Goal: Task Accomplishment & Management: Use online tool/utility

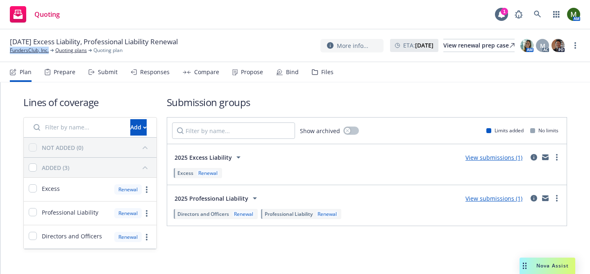
click at [290, 74] on div "Bind" at bounding box center [292, 72] width 13 height 7
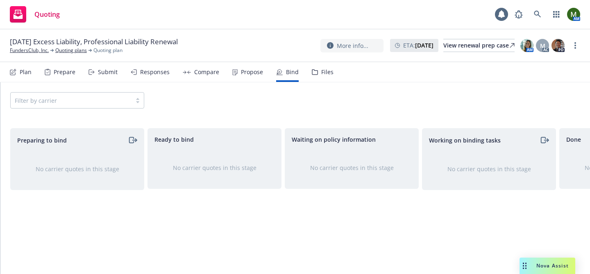
click at [242, 62] on div "Propose" at bounding box center [247, 72] width 31 height 20
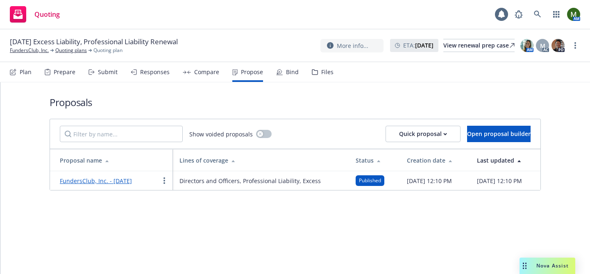
click at [132, 181] on link "FundersClub, Inc. - September 2025" at bounding box center [96, 181] width 72 height 8
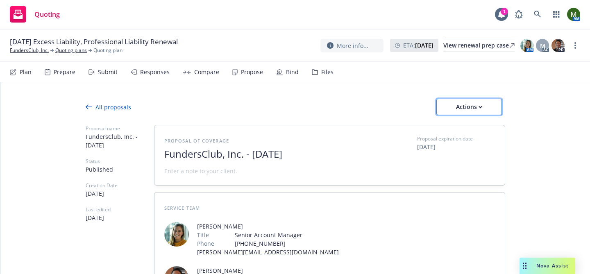
click at [485, 111] on div "Actions" at bounding box center [469, 107] width 39 height 16
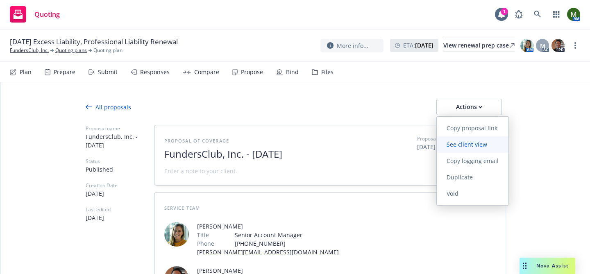
click at [457, 142] on span "See client view" at bounding box center [467, 145] width 60 height 8
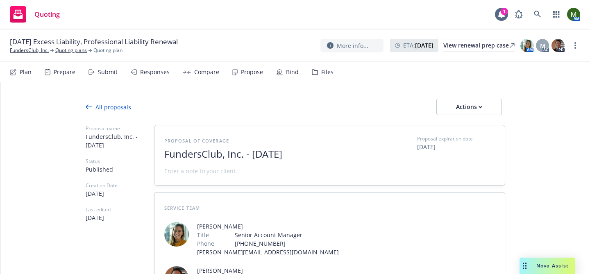
type textarea "x"
click at [280, 72] on div "Bind" at bounding box center [287, 72] width 23 height 20
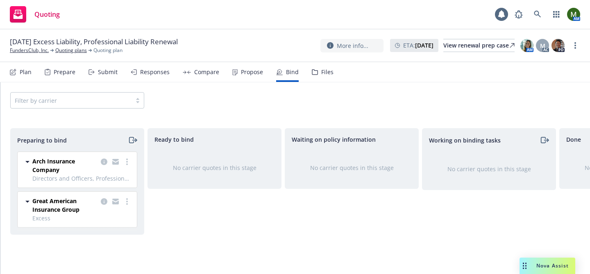
click at [134, 141] on icon "moveRight" at bounding box center [132, 140] width 9 height 10
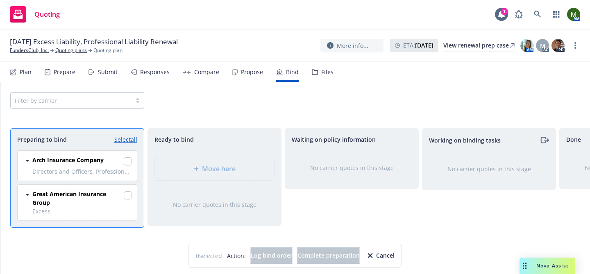
click at [134, 141] on link "Select all" at bounding box center [125, 139] width 23 height 9
checkbox input "true"
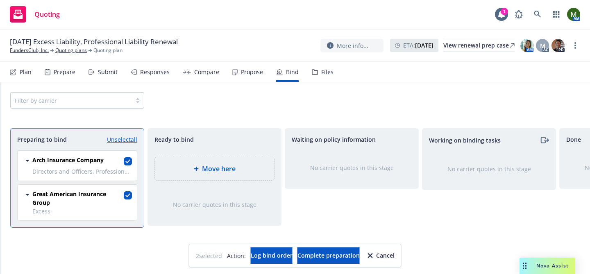
click at [182, 169] on div "Move here" at bounding box center [215, 169] width 106 height 10
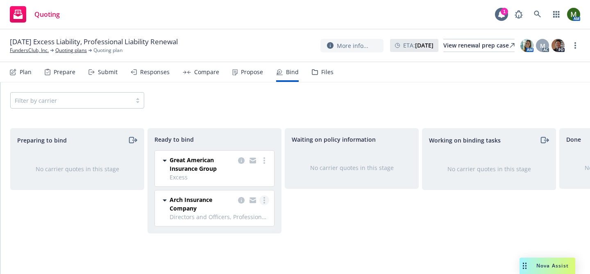
click at [265, 198] on link "more" at bounding box center [265, 201] width 10 height 10
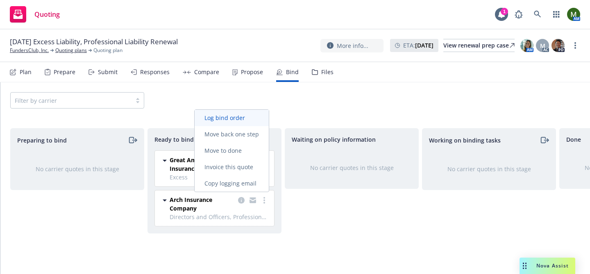
click at [226, 111] on link "Log bind order" at bounding box center [232, 118] width 74 height 16
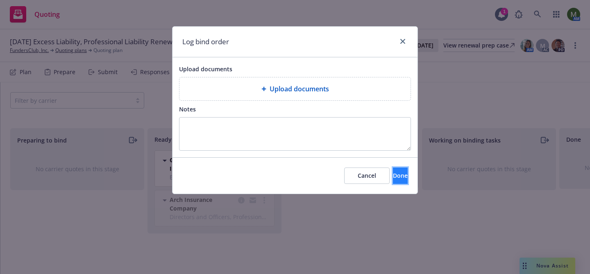
click at [393, 176] on span "Done" at bounding box center [400, 176] width 15 height 8
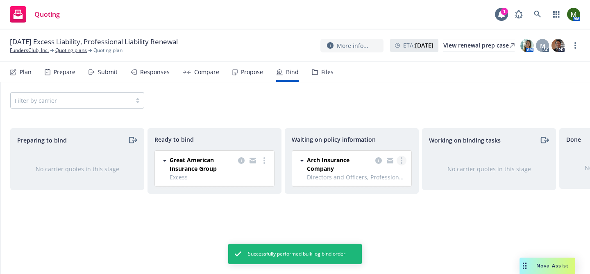
click at [404, 161] on link "more" at bounding box center [402, 161] width 10 height 10
click at [385, 177] on span "Create policies" at bounding box center [362, 177] width 60 height 8
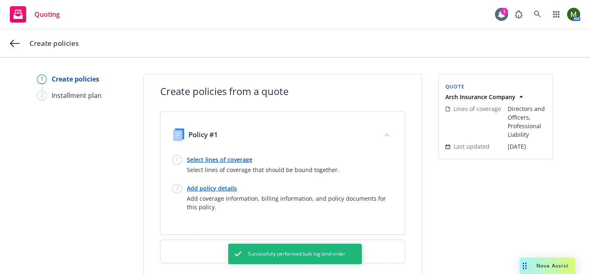
click at [218, 158] on link "Select lines of coverage" at bounding box center [263, 159] width 153 height 9
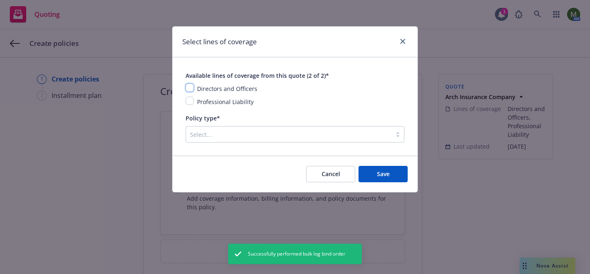
click at [187, 88] on input "checkbox" at bounding box center [190, 88] width 8 height 8
checkbox input "true"
click at [190, 100] on input "checkbox" at bounding box center [190, 101] width 8 height 8
checkbox input "true"
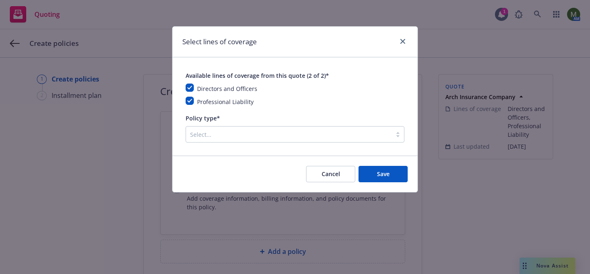
click at [318, 138] on div at bounding box center [289, 135] width 198 height 10
type input "o"
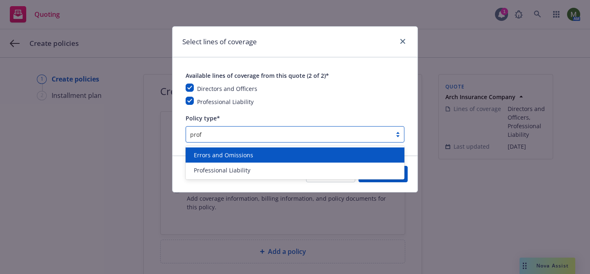
type input "profe"
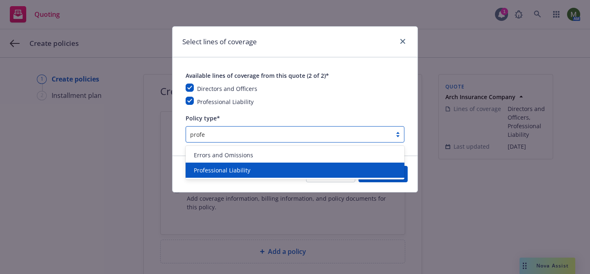
click at [299, 169] on div "Professional Liability" at bounding box center [295, 170] width 209 height 9
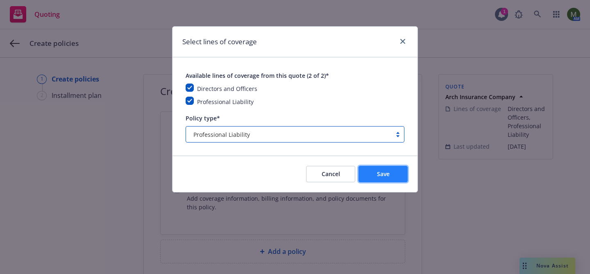
click at [380, 182] on button "Save" at bounding box center [383, 174] width 49 height 16
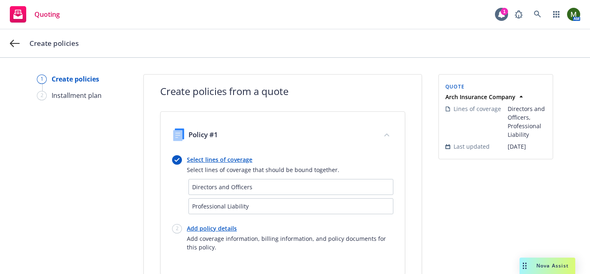
click at [228, 228] on link "Add policy details" at bounding box center [290, 228] width 207 height 9
select select "12"
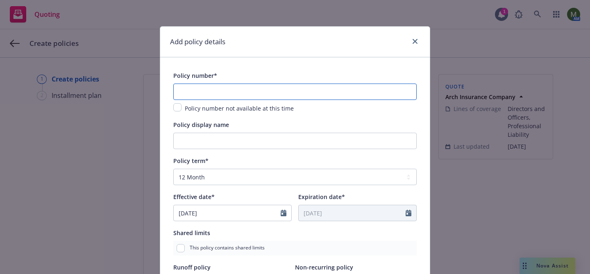
click at [274, 93] on input "text" at bounding box center [295, 92] width 244 height 16
paste input "AAP100023104"
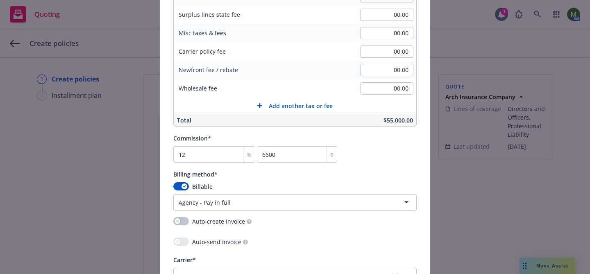
scroll to position [532, 0]
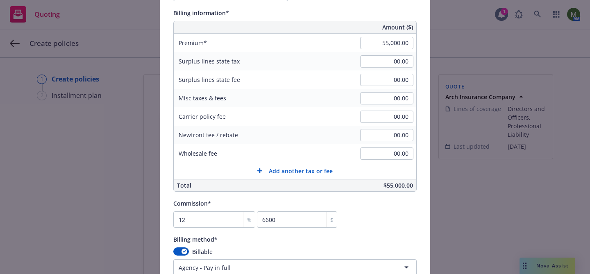
type input "AAP100023104"
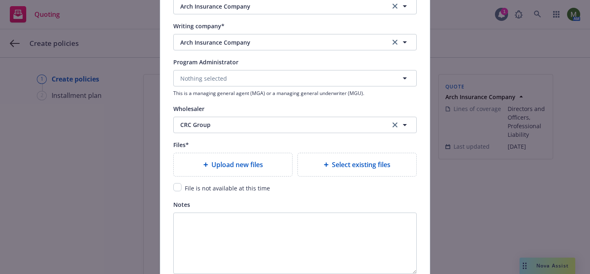
scroll to position [870, 0]
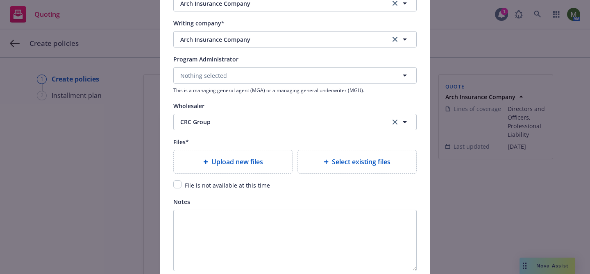
type textarea "x"
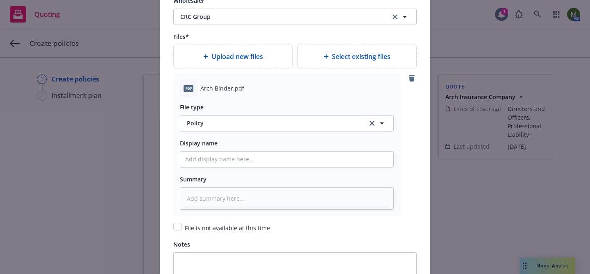
scroll to position [993, 0]
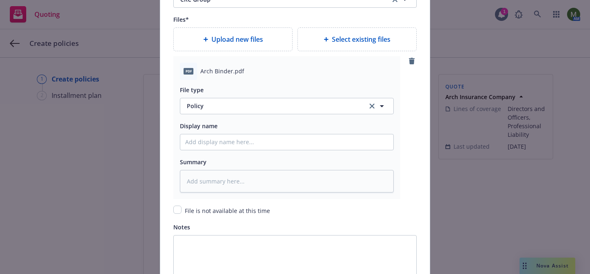
click at [254, 97] on div "File type Policy Policy" at bounding box center [287, 100] width 214 height 30
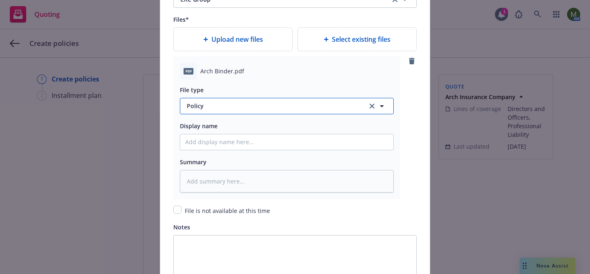
drag, startPoint x: 254, startPoint y: 109, endPoint x: 255, endPoint y: 103, distance: 6.2
click at [254, 109] on span "Policy" at bounding box center [272, 106] width 171 height 9
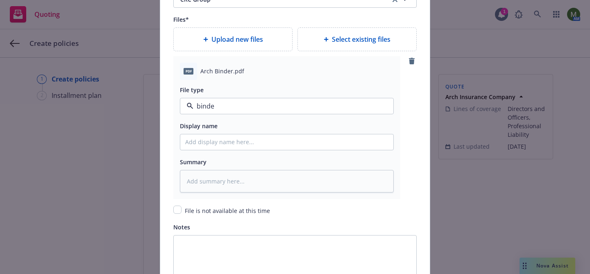
type input "binder"
click at [244, 122] on div "Binder" at bounding box center [286, 129] width 213 height 22
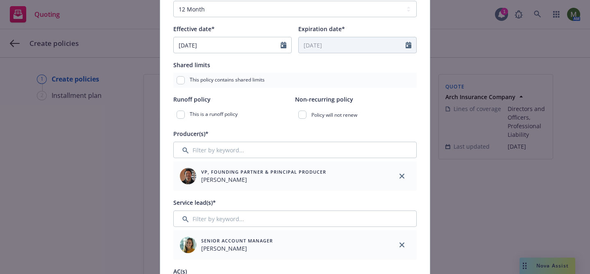
scroll to position [9, 0]
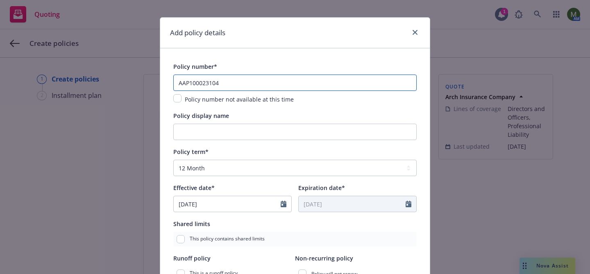
click at [233, 83] on input "AAP100023104" at bounding box center [295, 83] width 244 height 16
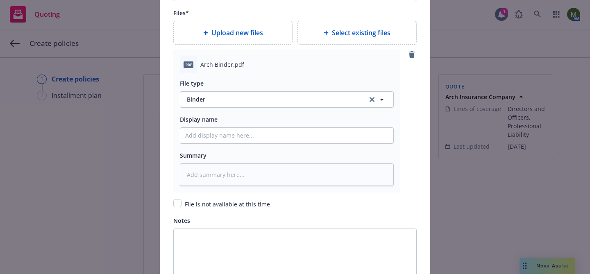
scroll to position [992, 0]
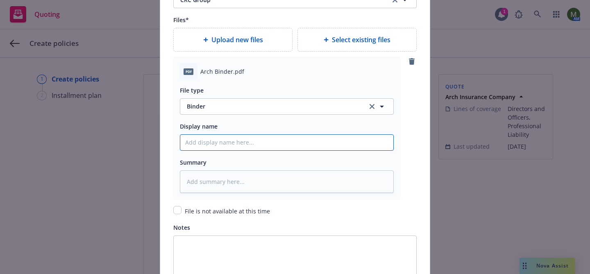
click at [241, 139] on input "Policy display name" at bounding box center [286, 143] width 213 height 16
type textarea "x"
type input "P"
type textarea "x"
type input "Pr"
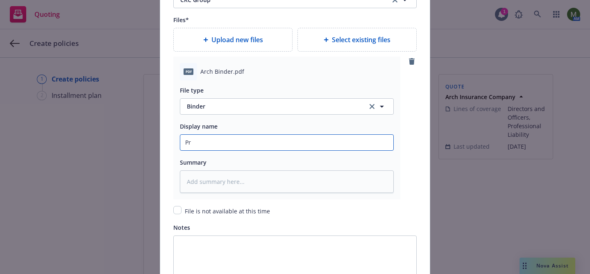
type textarea "x"
type input "Pro"
type textarea "x"
type input "Prof"
type textarea "x"
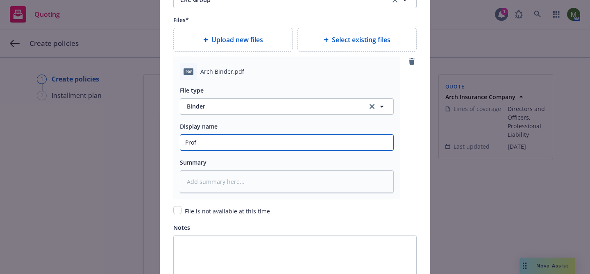
type input "Profe"
type textarea "x"
type input "Profes"
type textarea "x"
type input "Professi"
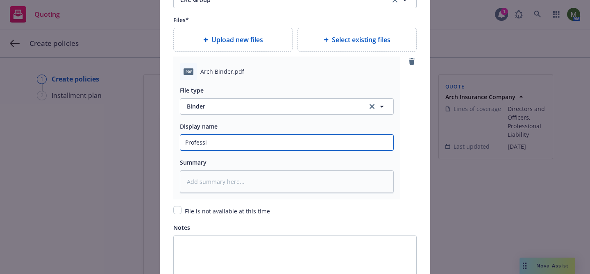
type textarea "x"
type input "Professio"
type textarea "x"
type input "Professiona"
type textarea "x"
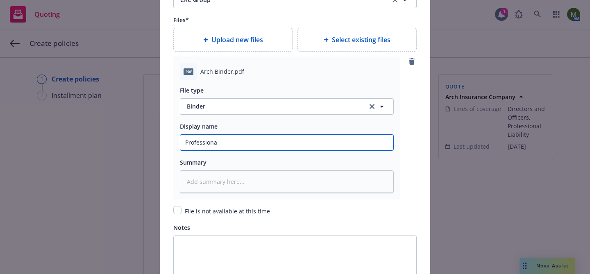
type input "Professional"
type textarea "x"
type input "Professional"
type textarea "x"
type input "Professional L"
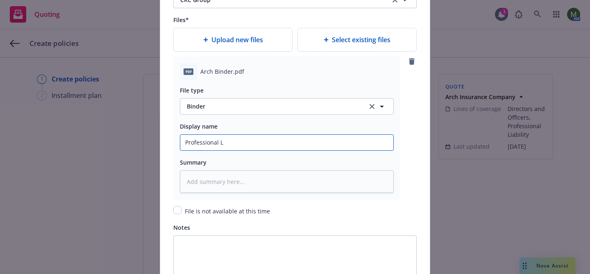
type textarea "x"
type input "Professional Li"
type textarea "x"
type input "Professional Liab"
type textarea "x"
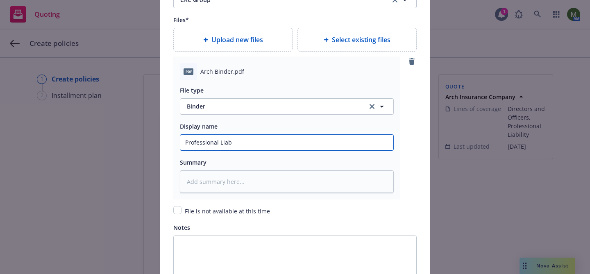
type input "Professional Liabi"
type textarea "x"
type input "Professional Liabil"
type textarea "x"
type input "Professional Liabilit"
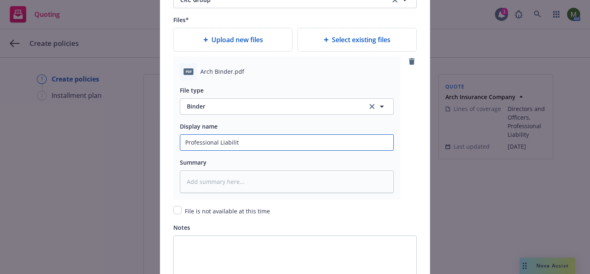
type textarea "x"
type input "Professional Liability"
type textarea "x"
type input "Professional Liability Bi"
type textarea "x"
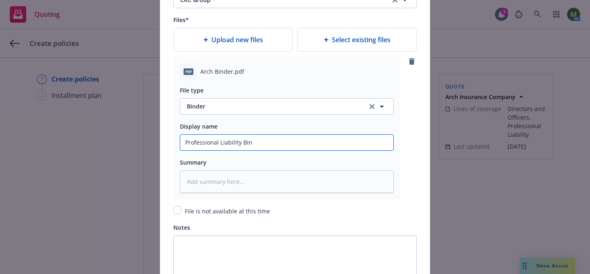
type input "Professional Liability Bind"
type textarea "x"
type input "Professional Liability Binde"
type textarea "x"
type input "Professional Liability Binder"
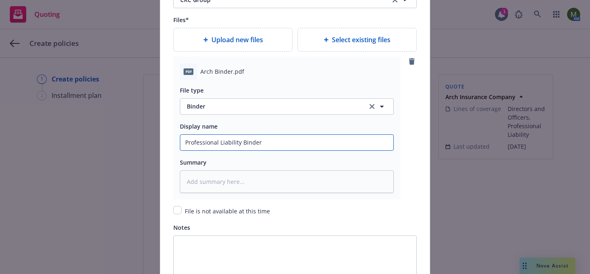
type textarea "x"
type input "Professional Liability Binder #"
paste input "AAP100023104"
type textarea "x"
type input "Professional Liability Binder #AAP100023104"
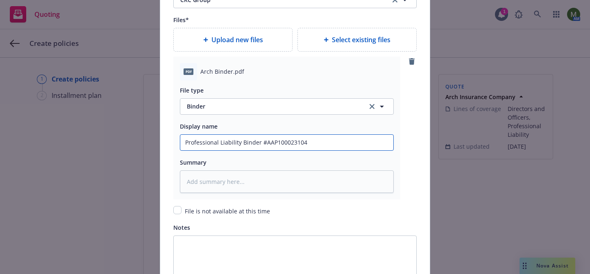
type textarea "x"
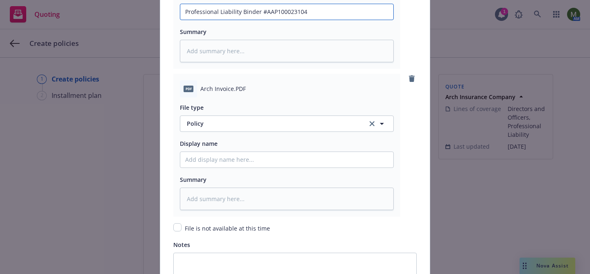
scroll to position [1123, 0]
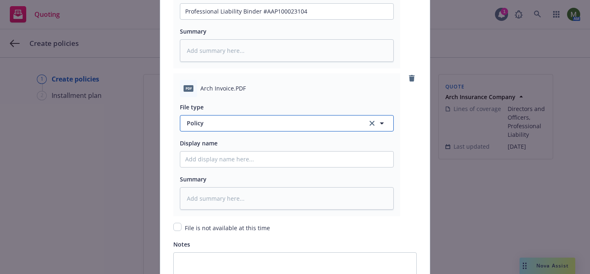
click at [283, 116] on button "Policy" at bounding box center [287, 123] width 214 height 16
type input "invo"
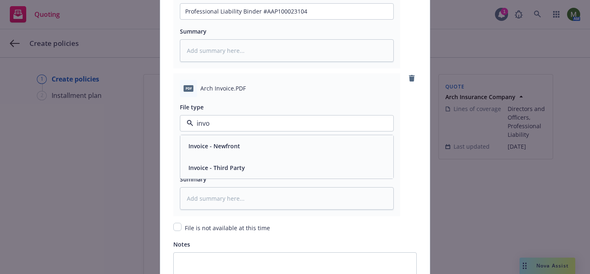
click at [268, 158] on div "Invoice - Third Party" at bounding box center [286, 168] width 213 height 22
click at [264, 162] on input "Policy display name" at bounding box center [286, 160] width 213 height 16
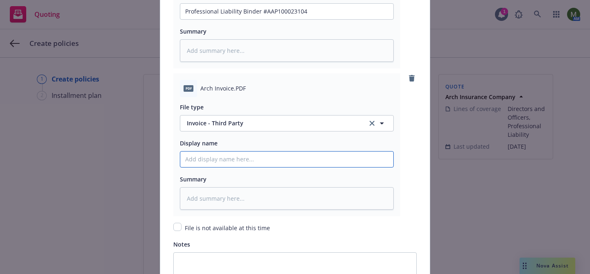
type textarea "x"
type input "I"
type textarea "x"
type input "In"
type textarea "x"
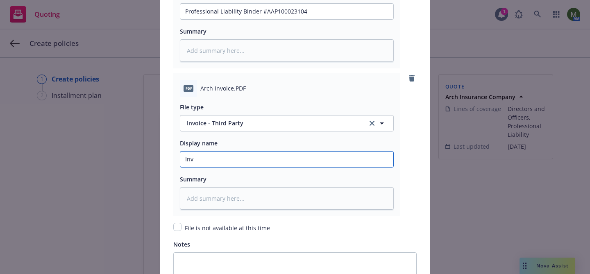
type input "Invo"
type textarea "x"
type input "Invoi"
type textarea "x"
type input "Invoic"
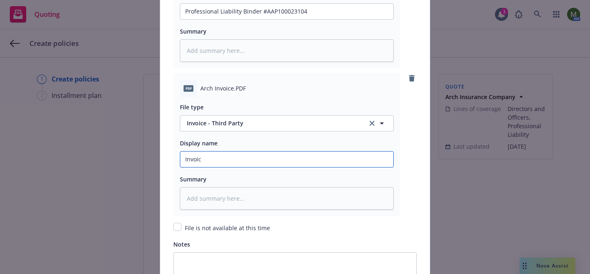
type textarea "x"
type input "Invoice"
type textarea "x"
type input "Invoice"
type textarea "x"
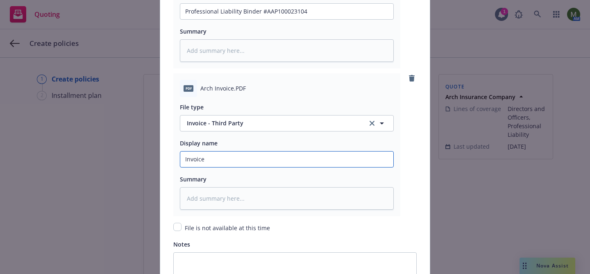
type input "Invoice #"
paste input "AAP100023104"
type textarea "x"
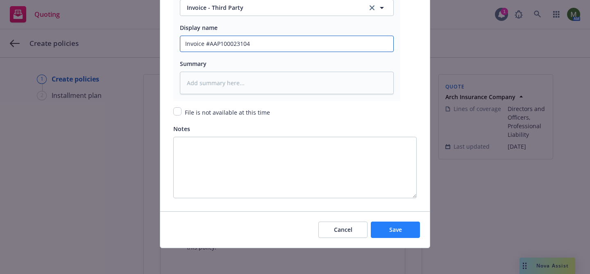
type input "Invoice #AAP100023104"
click at [396, 230] on span "Save" at bounding box center [396, 230] width 13 height 8
type textarea "x"
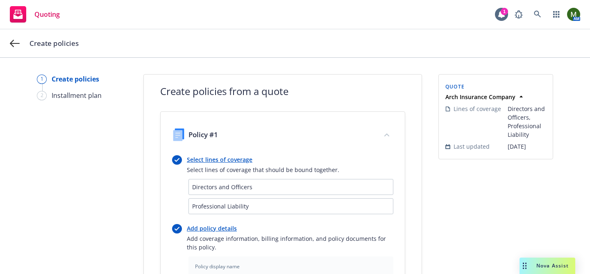
scroll to position [312, 0]
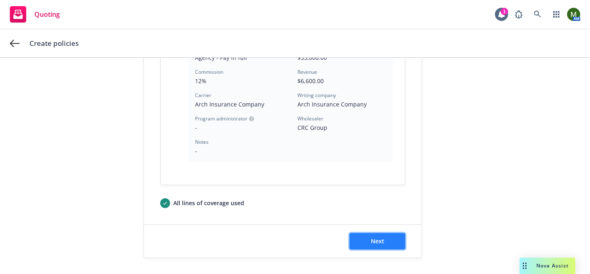
click at [385, 241] on button "Next" at bounding box center [378, 241] width 56 height 16
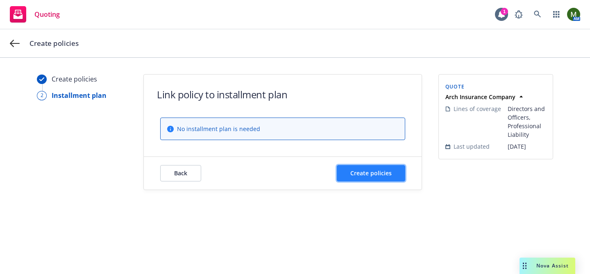
click at [390, 174] on span "Create policies" at bounding box center [371, 173] width 41 height 8
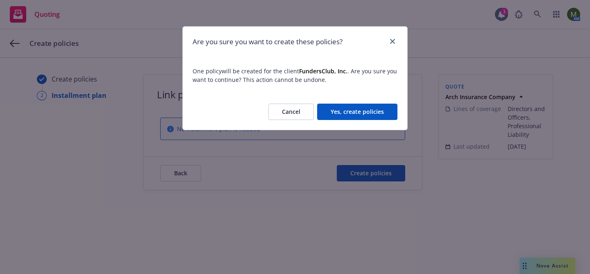
click at [380, 117] on button "Yes, create policies" at bounding box center [357, 112] width 80 height 16
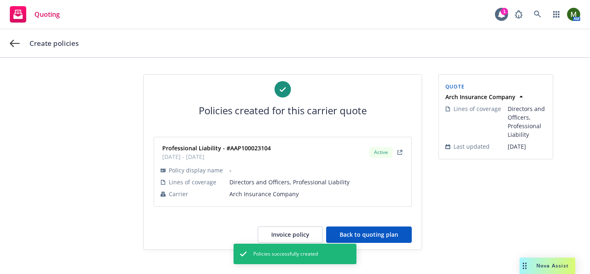
click at [380, 232] on button "Back to quoting plan" at bounding box center [369, 235] width 86 height 16
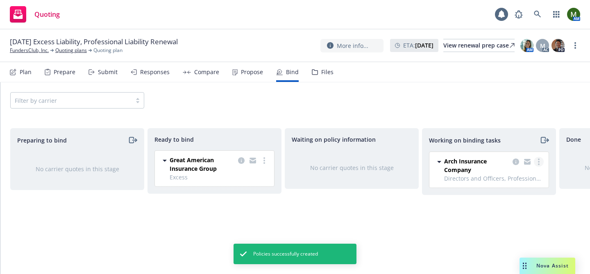
click at [541, 162] on link "more" at bounding box center [539, 162] width 10 height 10
click at [499, 194] on span "Move to done" at bounding box center [497, 195] width 57 height 8
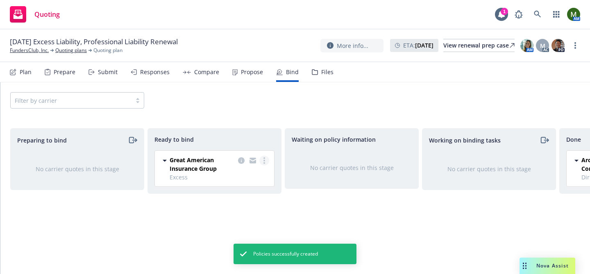
click at [268, 164] on link "more" at bounding box center [265, 161] width 10 height 10
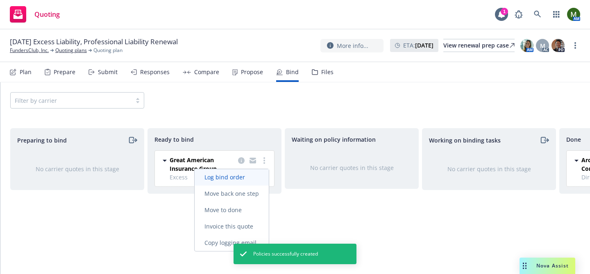
click at [245, 177] on span "Log bind order" at bounding box center [225, 177] width 60 height 8
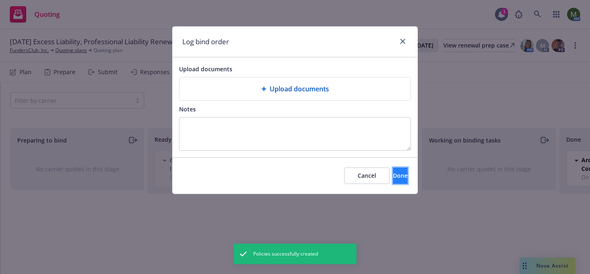
click at [393, 176] on span "Done" at bounding box center [400, 176] width 15 height 8
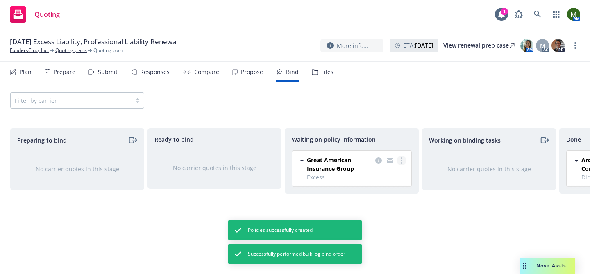
click at [401, 162] on link "more" at bounding box center [402, 161] width 10 height 10
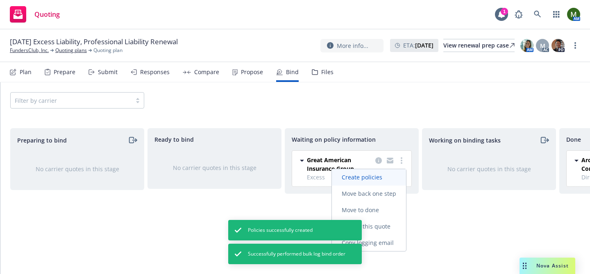
click at [380, 175] on span "Create policies" at bounding box center [362, 177] width 60 height 8
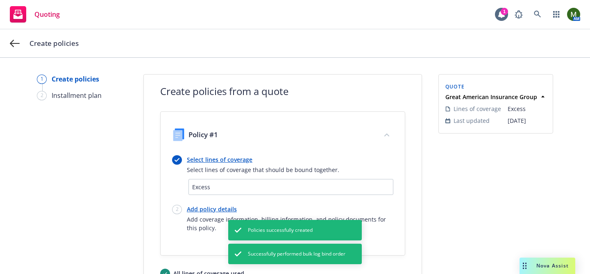
click at [202, 212] on link "Add policy details" at bounding box center [290, 209] width 207 height 9
select select "12"
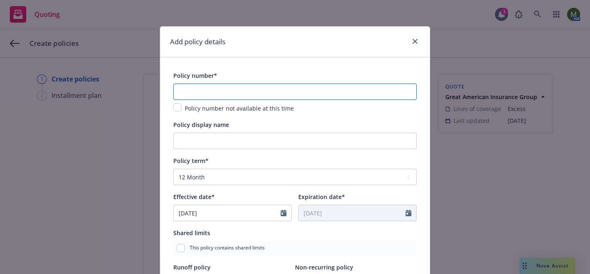
click at [257, 91] on input "text" at bounding box center [295, 92] width 244 height 16
paste input "PEXE247779"
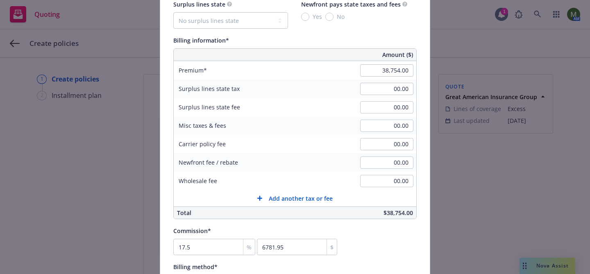
scroll to position [505, 0]
type input "PEXE247779"
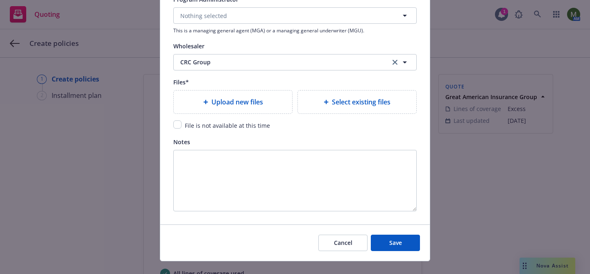
scroll to position [943, 0]
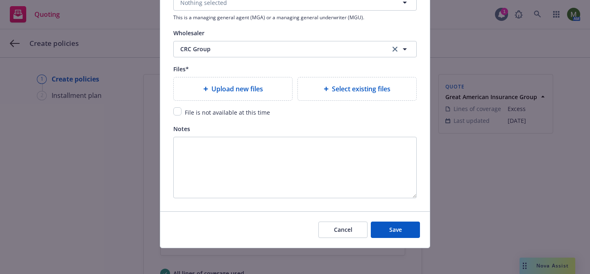
type textarea "x"
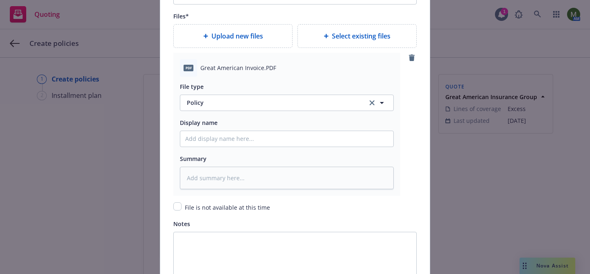
scroll to position [1012, 0]
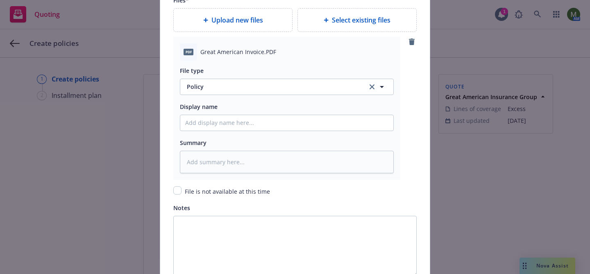
click at [271, 97] on div "File type Policy Policy Display name Summary" at bounding box center [287, 117] width 214 height 113
click at [268, 84] on span "Policy" at bounding box center [272, 86] width 171 height 9
type input "inv"
click at [251, 125] on div "Invoice - Third Party" at bounding box center [286, 132] width 213 height 22
click at [244, 121] on input "Policy display name" at bounding box center [286, 123] width 213 height 16
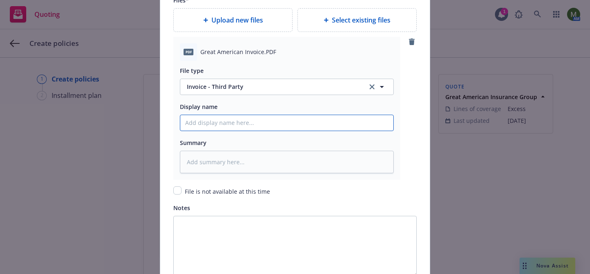
type textarea "x"
type input "I"
type textarea "x"
type input "Inv"
type textarea "x"
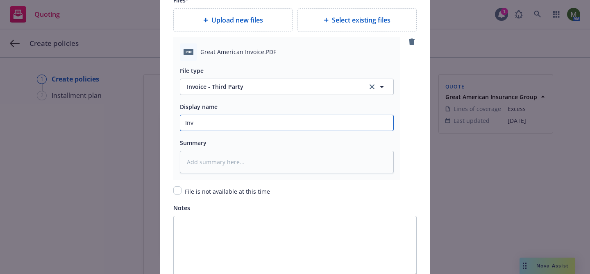
type input "Invo"
type textarea "x"
type input "Invoi"
type textarea "x"
type input "Invoic"
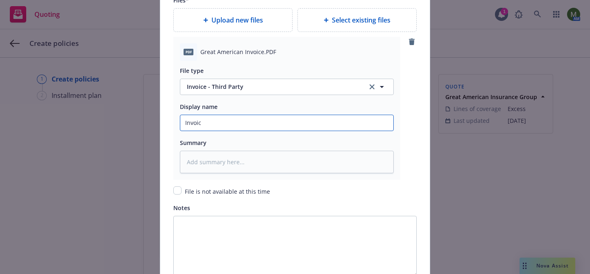
type textarea "x"
type input "Invoice"
type textarea "x"
type input "Invoice"
type textarea "x"
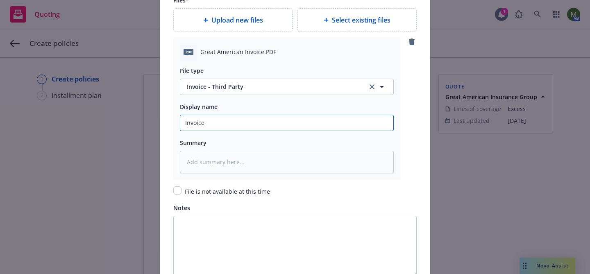
type input "Invoice #"
paste input "PEXE247779"
type textarea "x"
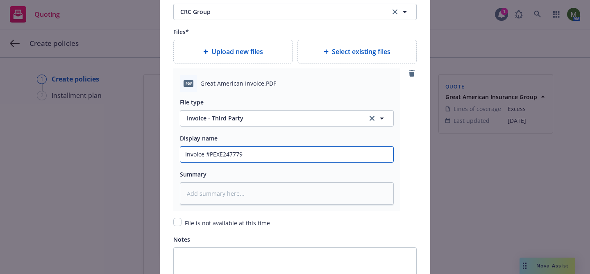
type input "Invoice #PEXE247779"
type textarea "x"
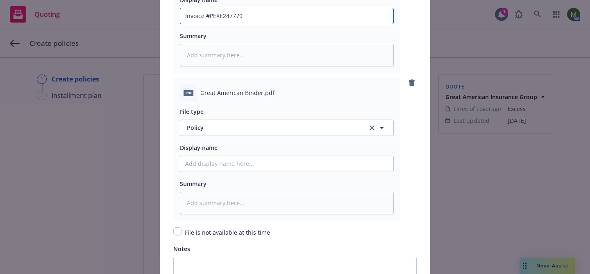
scroll to position [1123, 0]
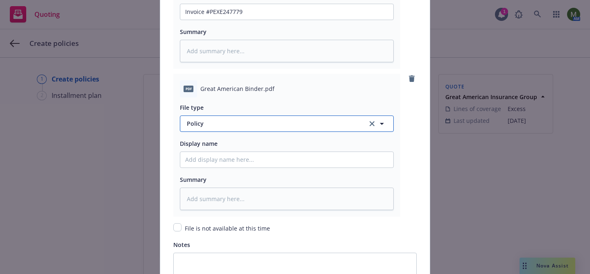
click at [264, 123] on span "Policy" at bounding box center [272, 123] width 171 height 9
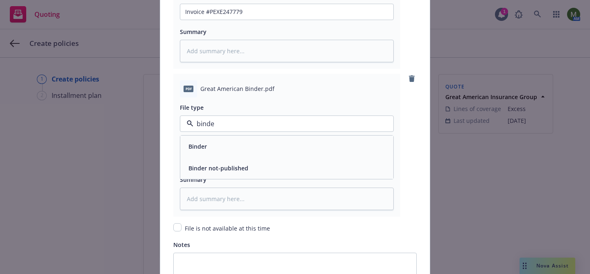
type input "binder"
click at [251, 145] on div "Binder" at bounding box center [286, 147] width 203 height 12
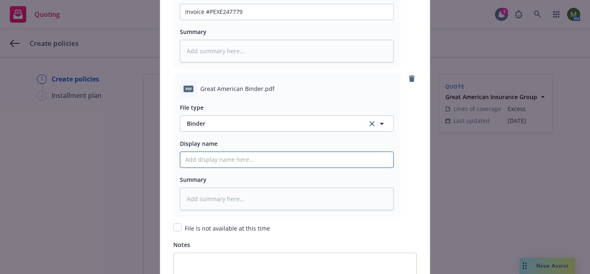
click at [242, 157] on input "Policy display name" at bounding box center [286, 160] width 213 height 16
type textarea "x"
type input "E"
type textarea "x"
type input "Ex"
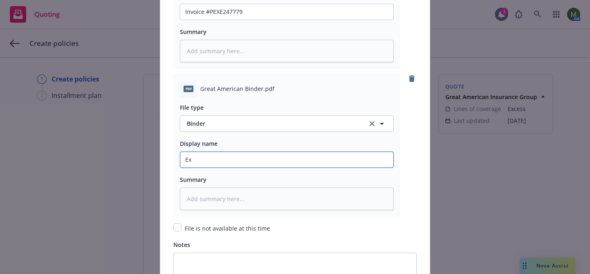
type textarea "x"
type input "Exc"
type textarea "x"
type input "Exce"
type textarea "x"
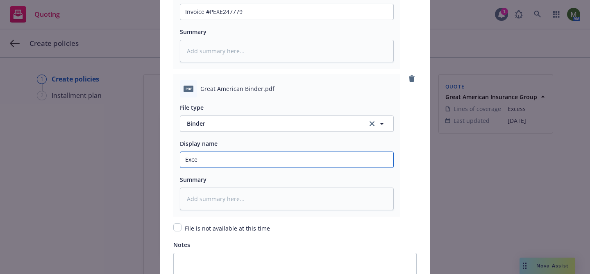
type input "Exces"
type textarea "x"
type input "Excess"
type textarea "x"
type input "Excess"
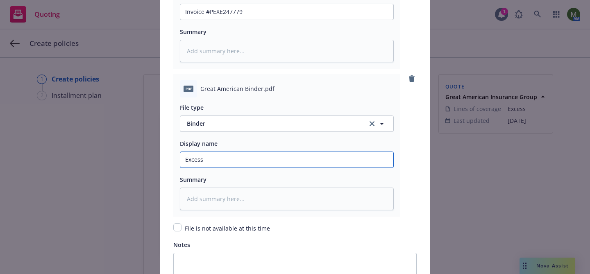
type textarea "x"
type input "Excess B"
type textarea "x"
type input "Excess Bi"
type textarea "x"
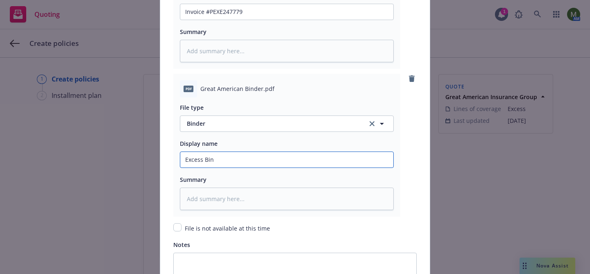
type input "Excess Bind"
type textarea "x"
type input "Excess Binde"
type textarea "x"
type input "Excess Binder"
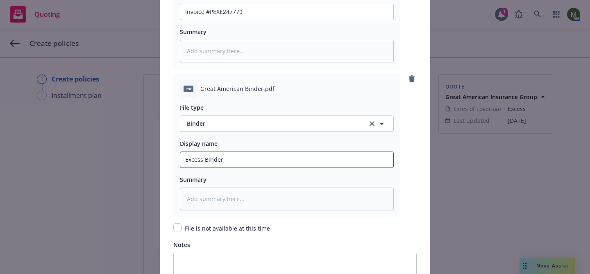
type textarea "x"
type input "Excess Binder"
type textarea "x"
type input "Excess Binder #"
type textarea "x"
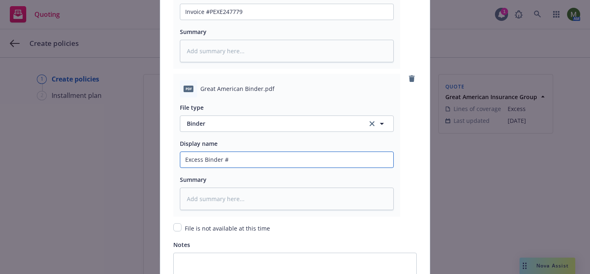
type input "Excess Binder #x"
type textarea "x"
type input "Excess Binder #xv"
type textarea "x"
type input "Excess Binder #x"
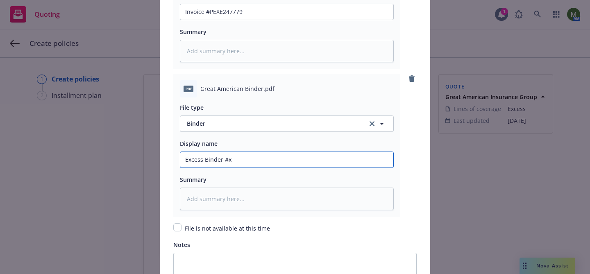
type textarea "x"
type input "Excess Binder #"
paste input "PEXE247779"
type textarea "x"
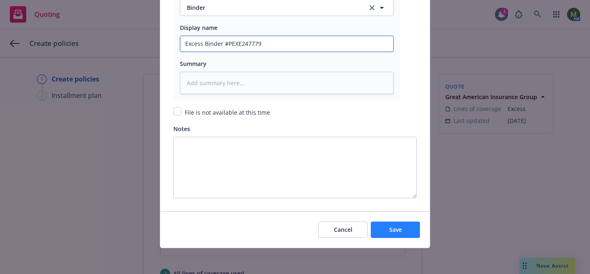
type input "Excess Binder #PEXE247779"
click at [402, 223] on button "Save" at bounding box center [395, 230] width 49 height 16
type textarea "x"
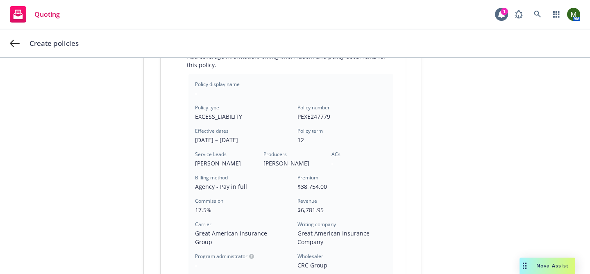
scroll to position [301, 0]
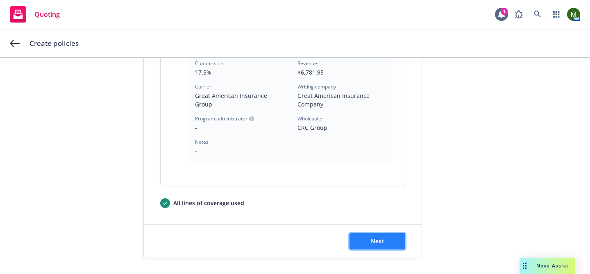
click at [386, 240] on button "Next" at bounding box center [378, 241] width 56 height 16
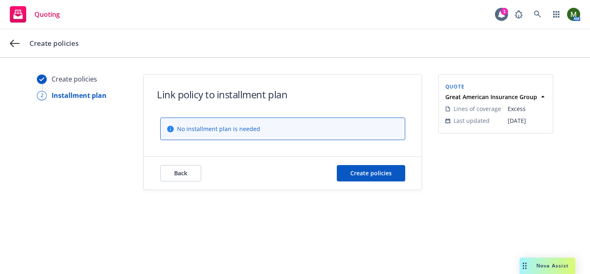
scroll to position [0, 0]
click at [392, 177] on button "Create policies" at bounding box center [371, 173] width 68 height 16
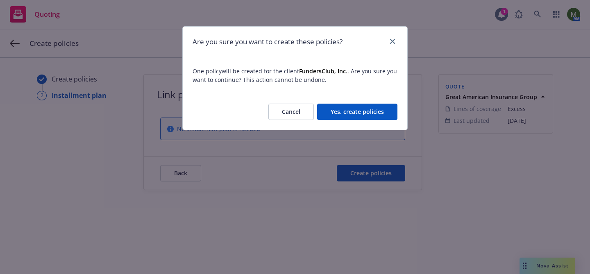
click at [380, 114] on button "Yes, create policies" at bounding box center [357, 112] width 80 height 16
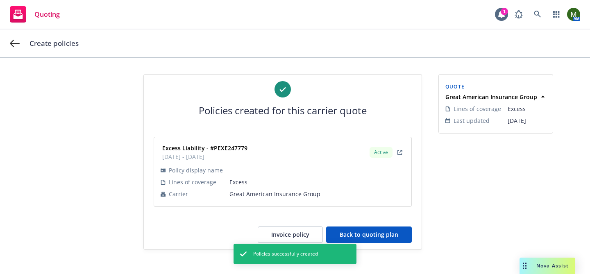
click at [369, 240] on button "Back to quoting plan" at bounding box center [369, 235] width 86 height 16
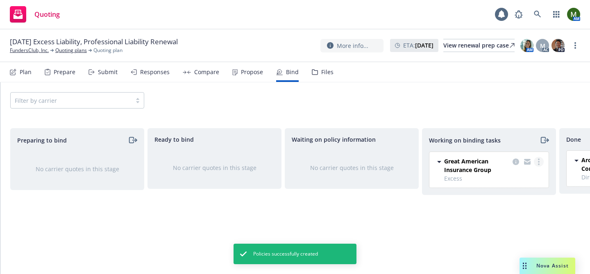
click at [540, 161] on link "more" at bounding box center [539, 162] width 10 height 10
click at [502, 193] on span "Move to done" at bounding box center [497, 195] width 57 height 8
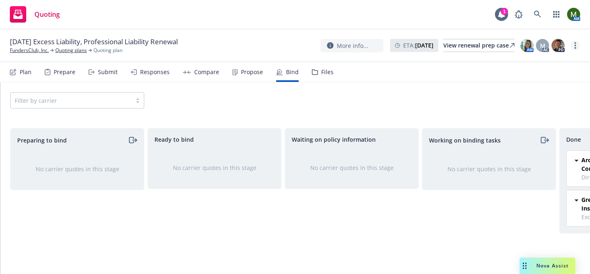
click at [576, 46] on link "more" at bounding box center [576, 46] width 10 height 10
click at [514, 126] on link "Archive quoting plan" at bounding box center [534, 128] width 91 height 16
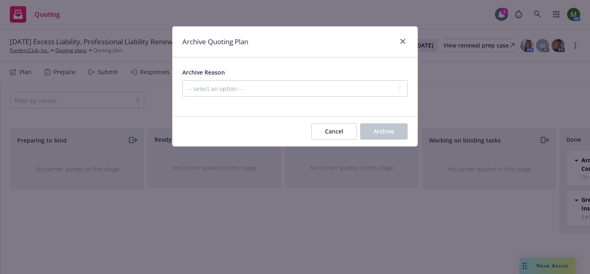
click at [340, 79] on div "Archive Reason -- select an option -- All policies in this renewal plan are aut…" at bounding box center [295, 82] width 226 height 30
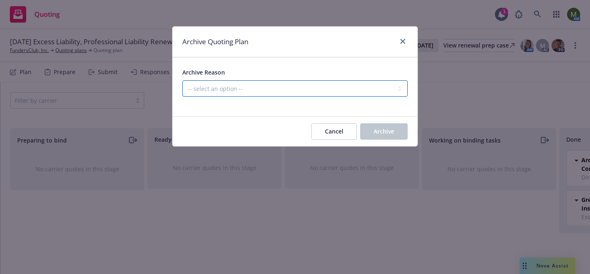
click at [340, 84] on select "-- select an option -- All policies in this renewal plan are auto-renewed Creat…" at bounding box center [295, 88] width 226 height 16
select select "ARCHIVED_RENEWAL_COMPLETED"
click at [182, 80] on select "-- select an option -- All policies in this renewal plan are auto-renewed Creat…" at bounding box center [295, 88] width 226 height 16
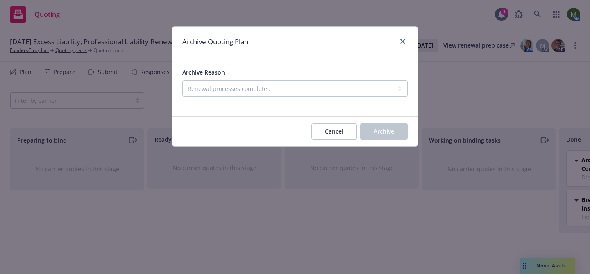
click at [369, 131] on button "Archive" at bounding box center [384, 131] width 48 height 16
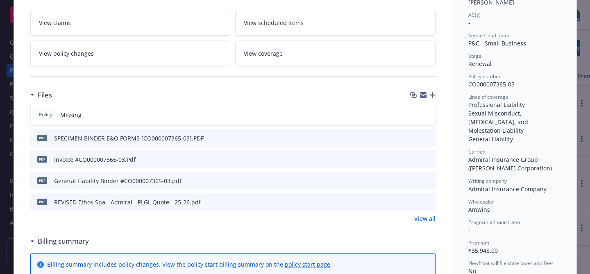
scroll to position [139, 0]
click at [414, 158] on icon "download file" at bounding box center [414, 157] width 5 height 5
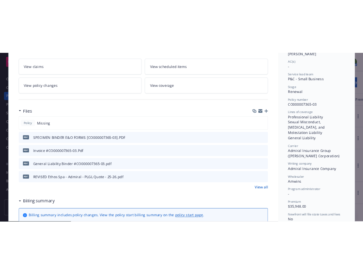
scroll to position [0, 0]
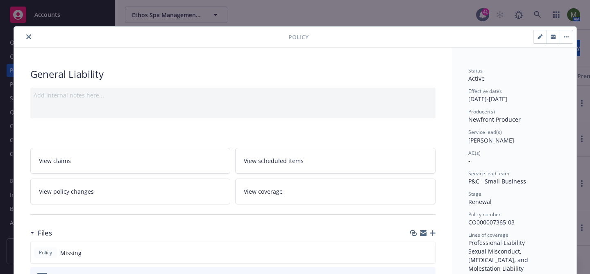
click at [25, 34] on button "close" at bounding box center [29, 37] width 10 height 10
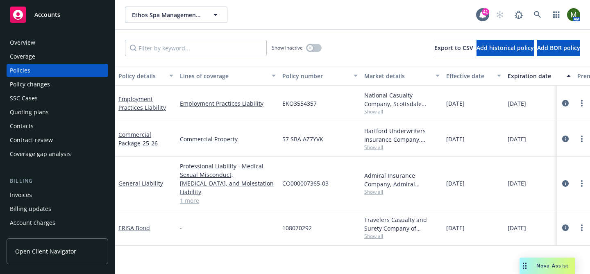
click at [32, 40] on div "Overview" at bounding box center [22, 42] width 25 height 13
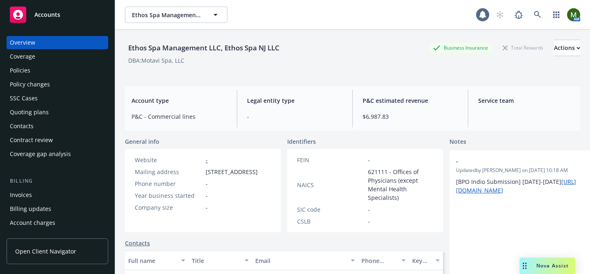
click at [144, 46] on div "Ethos Spa Management LLC, Ethos Spa NJ LLC" at bounding box center [204, 48] width 158 height 11
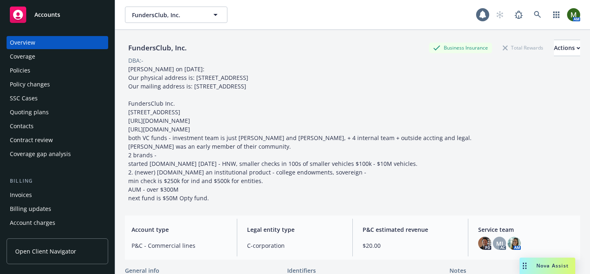
click at [66, 74] on div "Policies" at bounding box center [57, 70] width 95 height 13
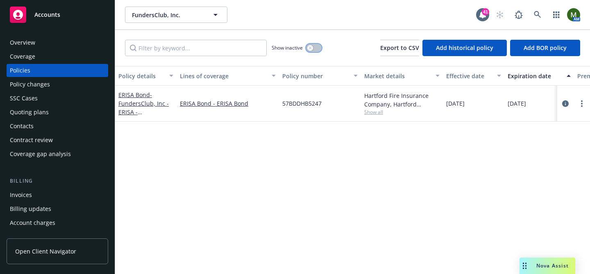
click at [315, 49] on button "button" at bounding box center [314, 48] width 16 height 8
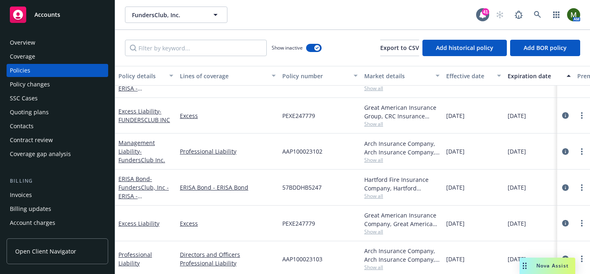
scroll to position [188, 0]
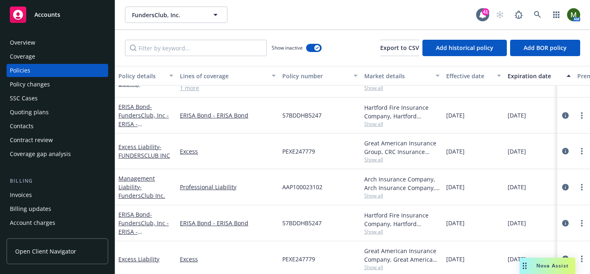
click at [74, 39] on div "Overview" at bounding box center [57, 42] width 95 height 13
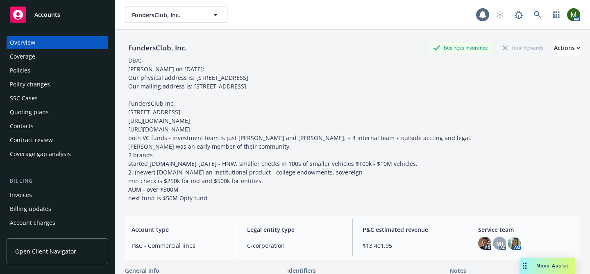
click at [173, 46] on div "FundersClub, Inc." at bounding box center [157, 48] width 65 height 11
copy div "FundersClub, Inc."
click at [82, 75] on div "Policies" at bounding box center [57, 70] width 95 height 13
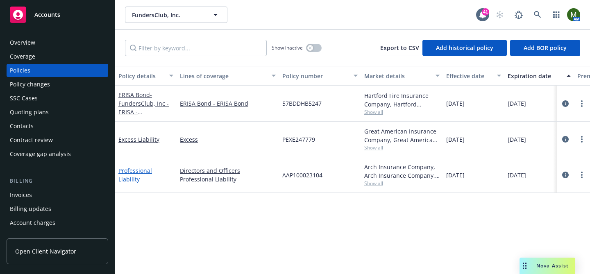
click at [148, 173] on link "Professional Liability" at bounding box center [135, 175] width 34 height 16
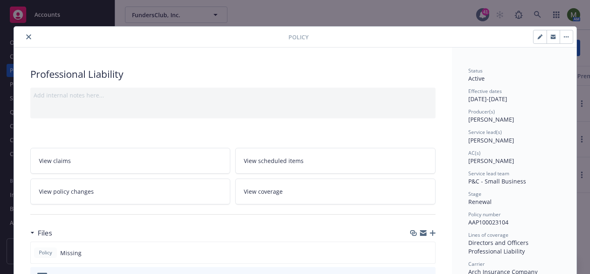
click at [421, 233] on icon "button" at bounding box center [423, 234] width 7 height 4
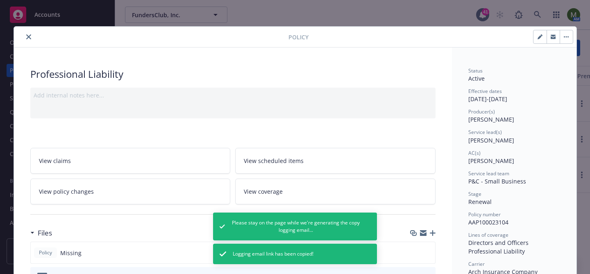
click at [29, 41] on button "close" at bounding box center [29, 37] width 10 height 10
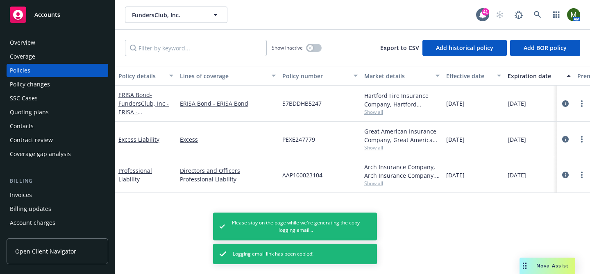
click at [32, 121] on div "Contacts" at bounding box center [22, 126] width 24 height 13
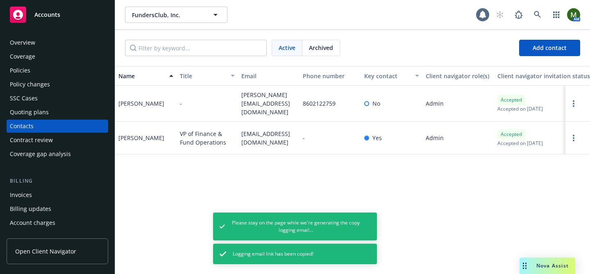
click at [265, 125] on div "caitlin@fundersclub.com" at bounding box center [269, 138] width 62 height 33
copy span "caitlin@fundersclub.com"
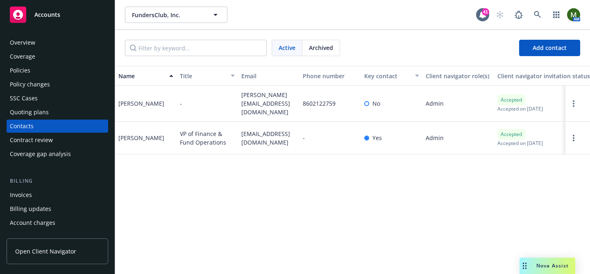
click at [248, 96] on span "boris@fundersclub.com" at bounding box center [268, 104] width 55 height 26
copy span "boris@fundersclub.com"
click at [43, 191] on div "Invoices" at bounding box center [57, 195] width 95 height 13
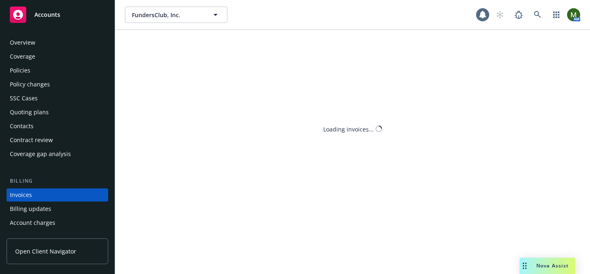
scroll to position [45, 0]
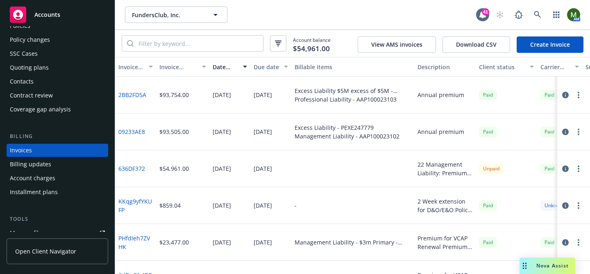
click at [539, 44] on link "Create Invoice" at bounding box center [550, 44] width 67 height 16
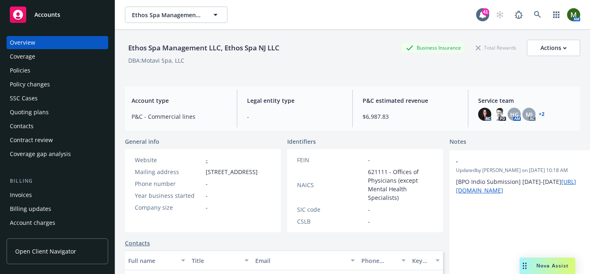
click at [143, 47] on div "Ethos Spa Management LLC, Ethos Spa NJ LLC" at bounding box center [204, 48] width 158 height 11
copy div "Ethos Spa Management LLC, Ethos Spa NJ LLC"
click at [59, 69] on div "Policies" at bounding box center [57, 70] width 95 height 13
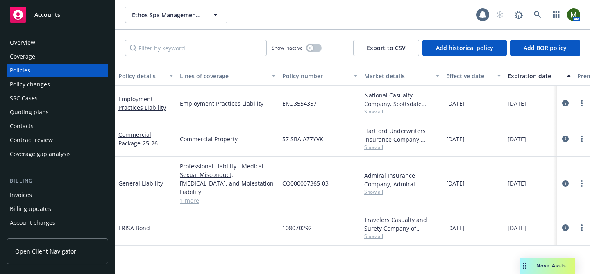
click at [294, 179] on span "CO000007365-03" at bounding box center [305, 183] width 46 height 9
copy span "CO000007365-03"
click at [127, 182] on link "General Liability" at bounding box center [140, 184] width 45 height 8
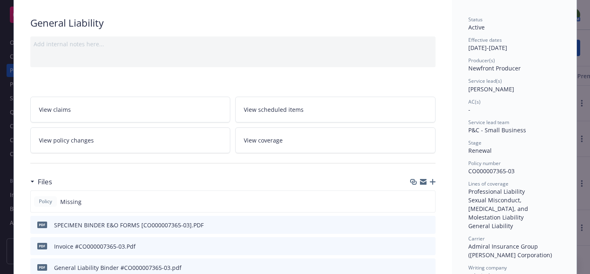
scroll to position [52, 0]
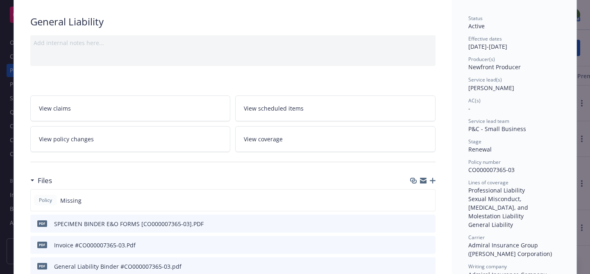
click at [362, 185] on div "Files" at bounding box center [232, 180] width 405 height 17
click at [362, 178] on icon "button" at bounding box center [423, 179] width 7 height 3
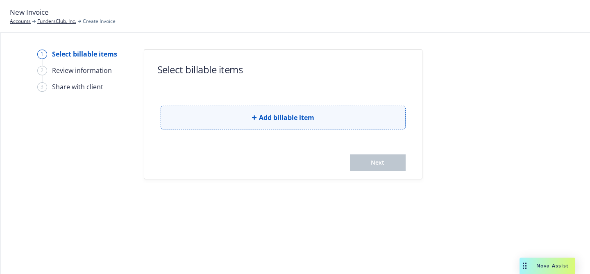
click at [253, 127] on button "Add billable item" at bounding box center [283, 118] width 245 height 24
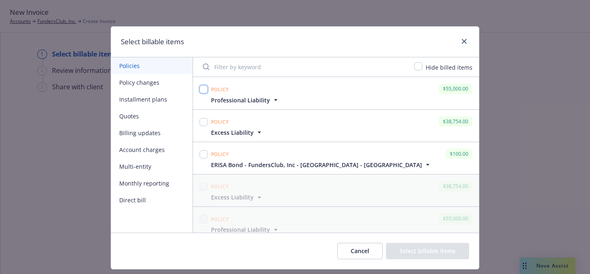
click at [207, 91] on input "checkbox" at bounding box center [204, 89] width 8 height 8
checkbox input "true"
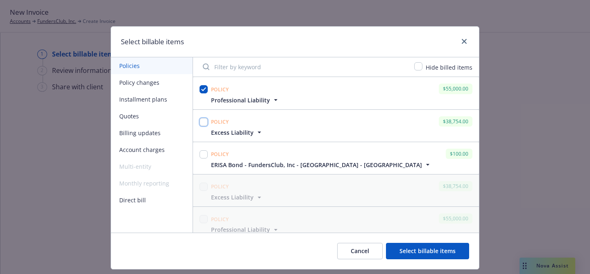
click at [203, 120] on input "checkbox" at bounding box center [204, 122] width 8 height 8
checkbox input "true"
click at [419, 253] on button "Select billable items" at bounding box center [427, 251] width 83 height 16
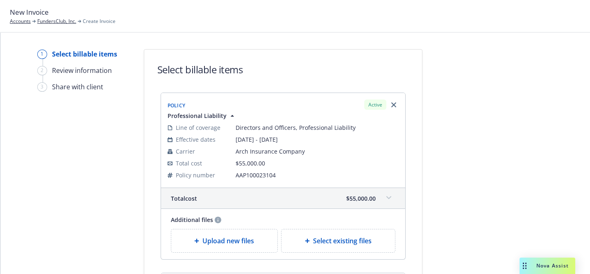
scroll to position [269, 0]
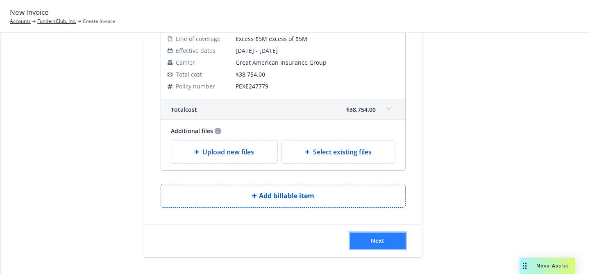
click at [378, 244] on span "Next" at bounding box center [378, 241] width 14 height 8
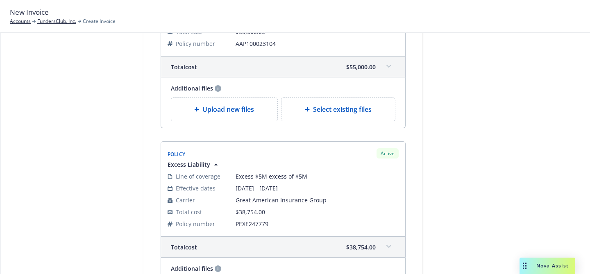
scroll to position [0, 0]
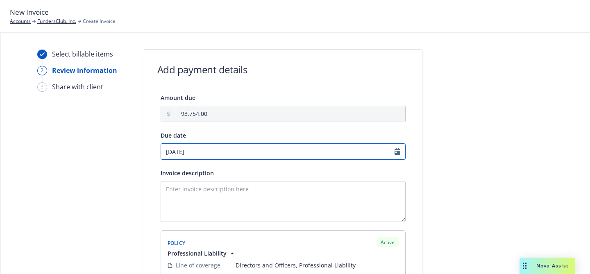
click at [197, 152] on input "[DATE]" at bounding box center [283, 152] width 245 height 16
select select "October"
select select "2025"
click at [168, 171] on link "chevronLeft" at bounding box center [168, 169] width 10 height 10
select select "September"
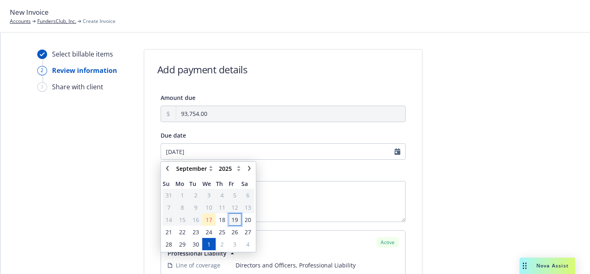
click at [235, 220] on span "19" at bounding box center [235, 220] width 7 height 9
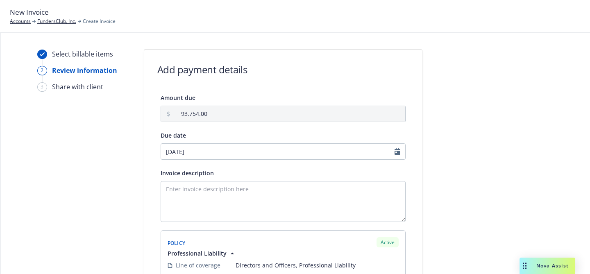
type input "[DATE]"
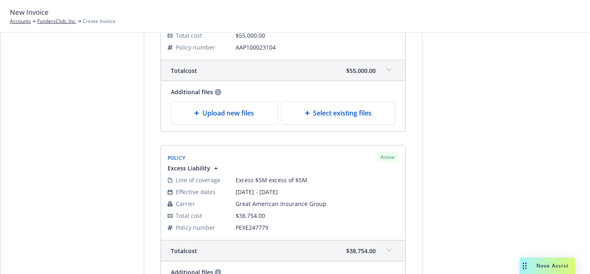
scroll to position [370, 0]
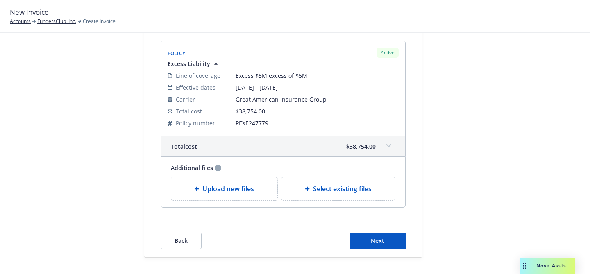
click at [386, 230] on div "Back Next" at bounding box center [283, 241] width 278 height 33
click at [386, 239] on button "Next" at bounding box center [378, 241] width 56 height 16
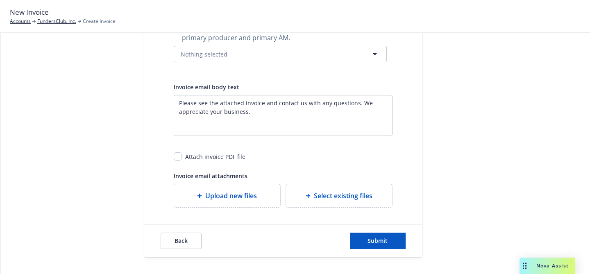
scroll to position [0, 0]
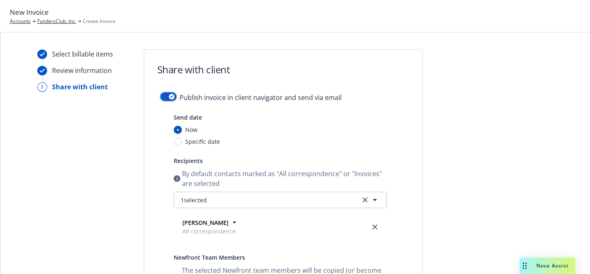
click at [173, 95] on div "button" at bounding box center [172, 97] width 6 height 6
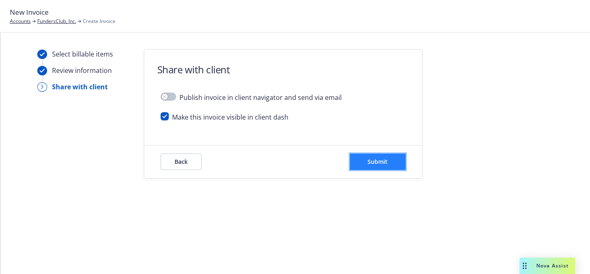
click at [374, 156] on button "Submit" at bounding box center [378, 162] width 56 height 16
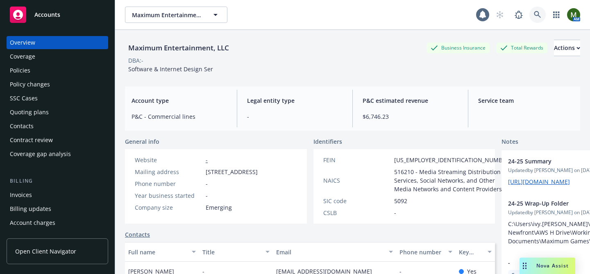
click at [538, 14] on icon at bounding box center [537, 14] width 7 height 7
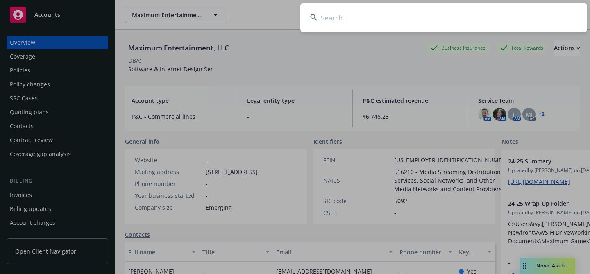
click at [479, 22] on input at bounding box center [444, 18] width 287 height 30
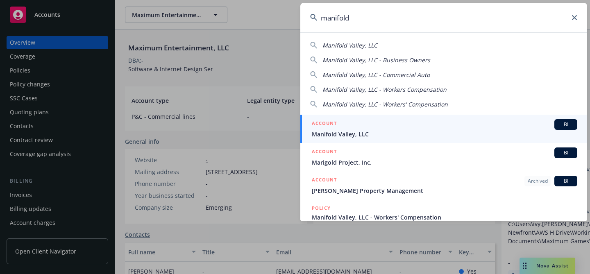
type input "manifold"
click at [387, 122] on div "ACCOUNT BI" at bounding box center [445, 124] width 266 height 11
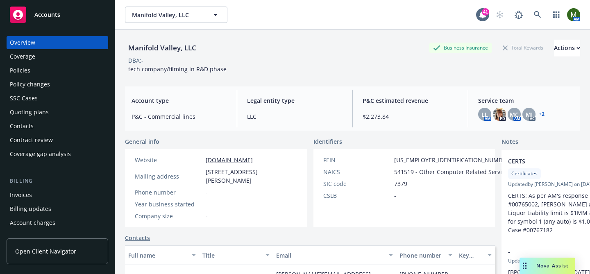
click at [44, 71] on div "Policies" at bounding box center [57, 70] width 95 height 13
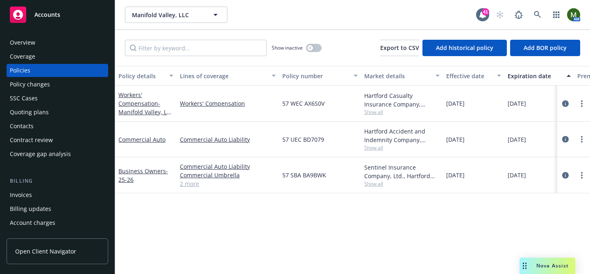
click at [33, 125] on div "Contacts" at bounding box center [57, 126] width 95 height 13
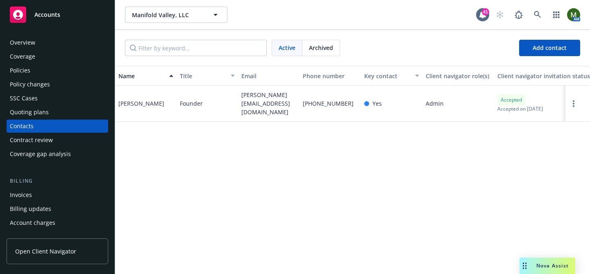
click at [45, 70] on div "Policies" at bounding box center [57, 70] width 95 height 13
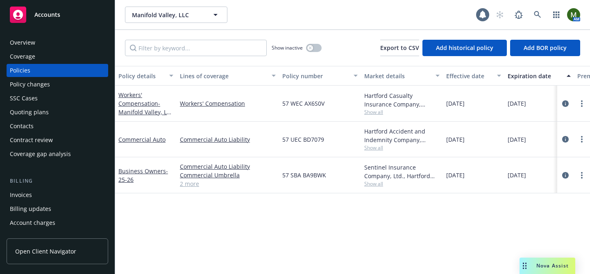
click at [57, 38] on div "Overview" at bounding box center [57, 42] width 95 height 13
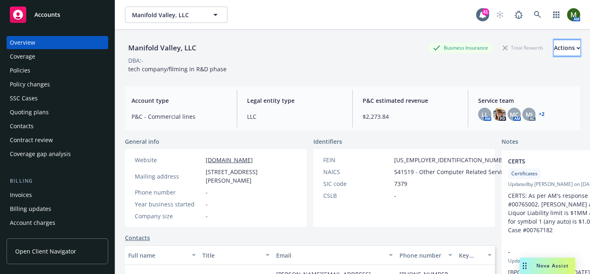
click at [568, 46] on button "Actions" at bounding box center [567, 48] width 26 height 16
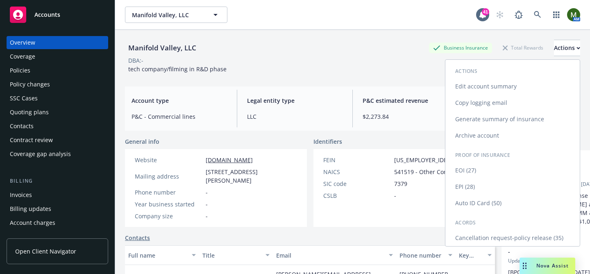
click at [489, 235] on link "Cancellation request-policy release (35)" at bounding box center [513, 238] width 134 height 16
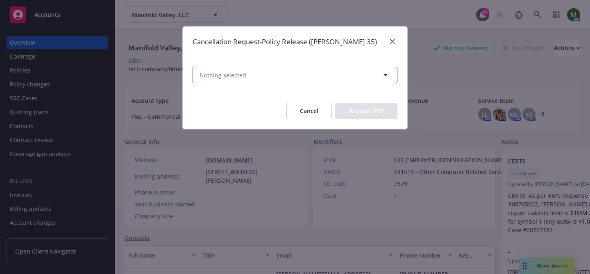
click at [342, 75] on button "Nothing selected" at bounding box center [295, 75] width 205 height 16
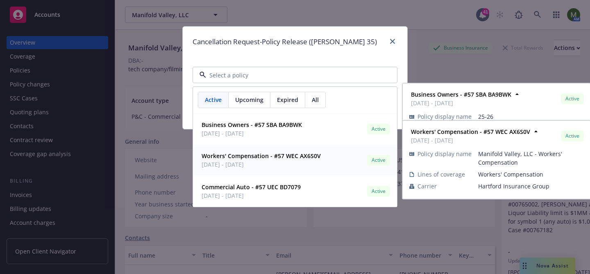
click at [266, 158] on strong "Workers' Compensation - #57 WEC AX6S0V" at bounding box center [261, 156] width 119 height 8
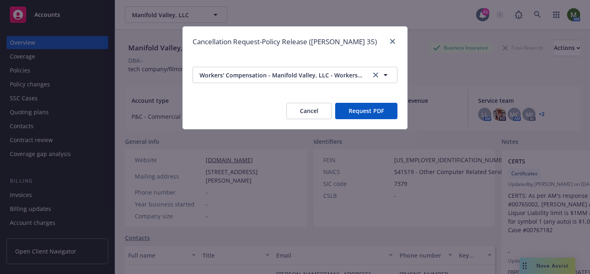
click at [351, 107] on button "Request PDF" at bounding box center [366, 111] width 62 height 16
click at [393, 42] on icon "close" at bounding box center [392, 41] width 5 height 5
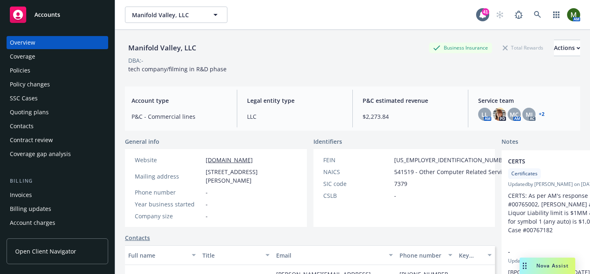
click at [78, 72] on div "Policies" at bounding box center [57, 70] width 95 height 13
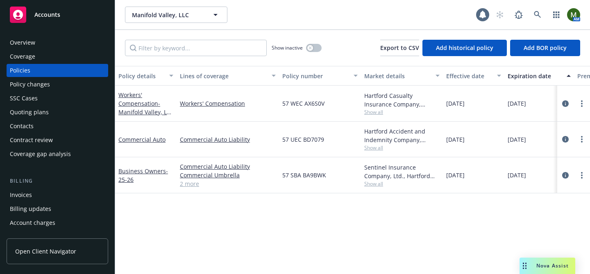
click at [64, 130] on div "Contacts" at bounding box center [57, 126] width 95 height 13
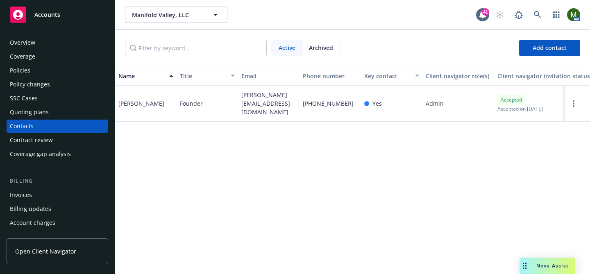
click at [242, 101] on span "ian@manifoldvalley.com" at bounding box center [268, 104] width 55 height 26
copy span "ian@manifoldvalley.com"
click at [138, 103] on div "Ian Bloom" at bounding box center [141, 103] width 46 height 9
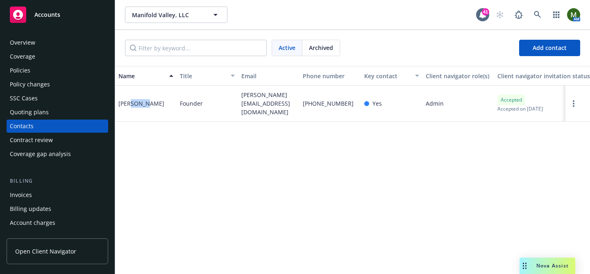
click at [138, 103] on div "Ian Bloom" at bounding box center [141, 103] width 46 height 9
copy div "Ian Bloom"
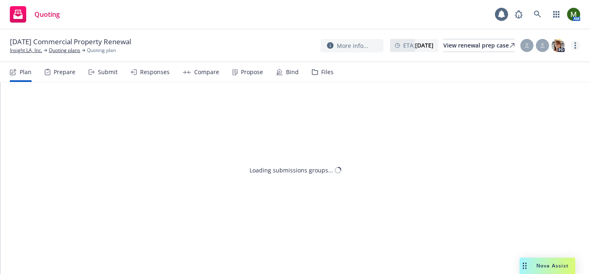
click at [576, 47] on circle "more" at bounding box center [576, 48] width 2 height 2
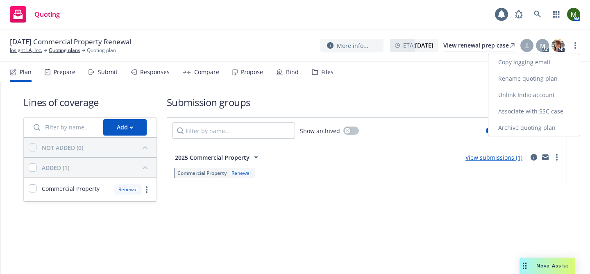
click at [526, 113] on link "Associate with SSC case" at bounding box center [534, 111] width 91 height 16
click at [575, 45] on circle "more" at bounding box center [576, 46] width 2 height 2
click at [521, 125] on link "Archive quoting plan" at bounding box center [534, 128] width 91 height 16
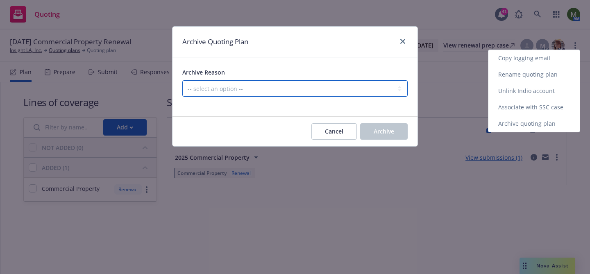
click at [339, 87] on select "-- select an option -- All policies in this renewal plan are auto-renewed Creat…" at bounding box center [295, 88] width 226 height 16
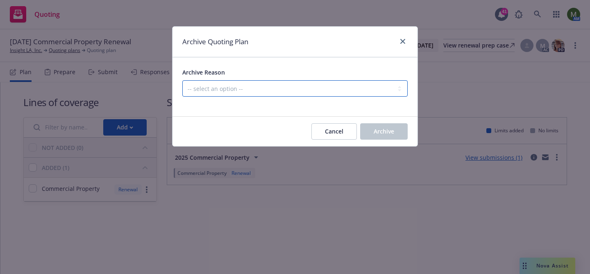
select select "ARCHIVED_RENEWAL_ACCOUNT_CHURNED"
click at [182, 80] on select "-- select an option -- All policies in this renewal plan are auto-renewed Creat…" at bounding box center [295, 88] width 226 height 16
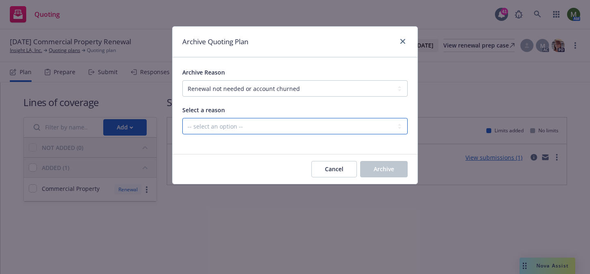
click at [324, 120] on select "-- select an option -- Blocked Client acquired, or no longer in business Client…" at bounding box center [295, 126] width 226 height 16
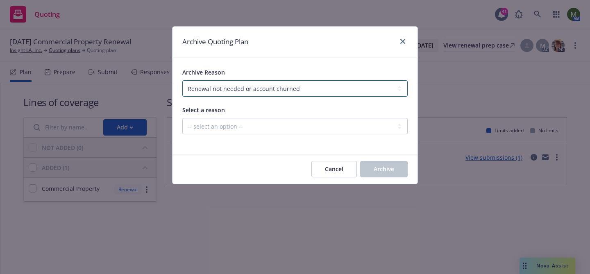
click at [298, 80] on select "-- select an option -- All policies in this renewal plan are auto-renewed Creat…" at bounding box center [295, 88] width 226 height 16
click at [182, 80] on select "-- select an option -- All policies in this renewal plan are auto-renewed Creat…" at bounding box center [295, 88] width 226 height 16
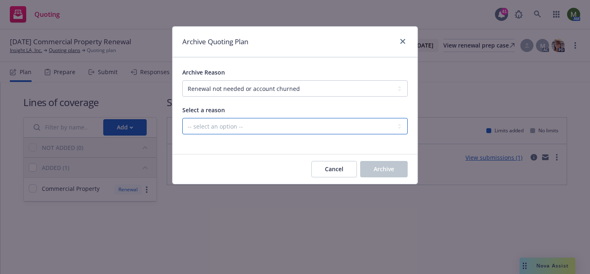
click at [298, 123] on select "-- select an option -- Blocked Client acquired, or no longer in business Client…" at bounding box center [295, 126] width 226 height 16
select select "ARCHIVED_RENEWAL_CLIENT_NO_LONGER_IN_BUSINESS"
click at [182, 118] on select "-- select an option -- Blocked Client acquired, or no longer in business Client…" at bounding box center [295, 126] width 226 height 16
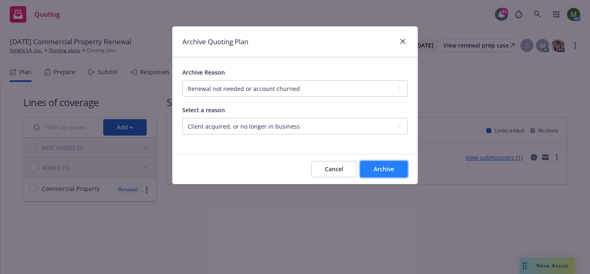
click at [381, 171] on span "Archive" at bounding box center [384, 169] width 21 height 8
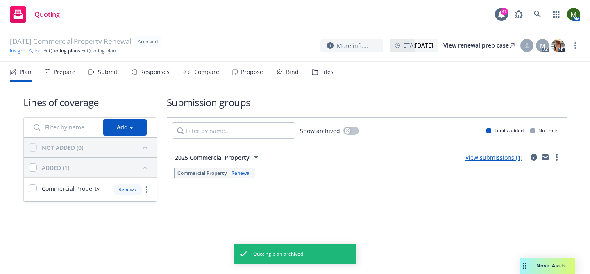
click at [35, 50] on link "Insight LA, Inc." at bounding box center [26, 50] width 32 height 7
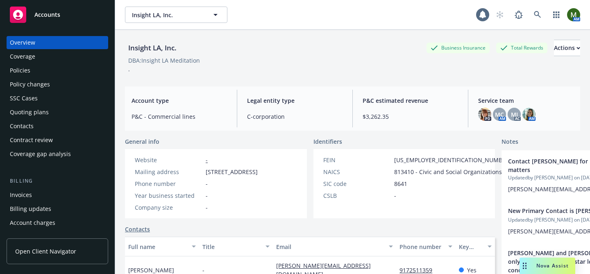
click at [71, 65] on div "Policies" at bounding box center [57, 70] width 95 height 13
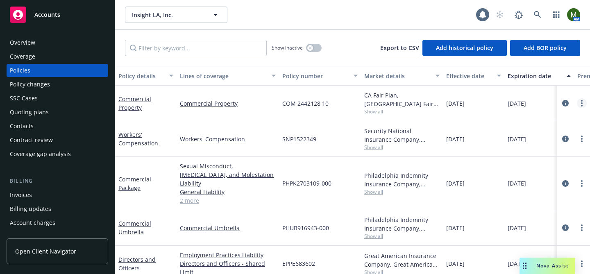
click at [582, 101] on circle "more" at bounding box center [582, 101] width 2 height 2
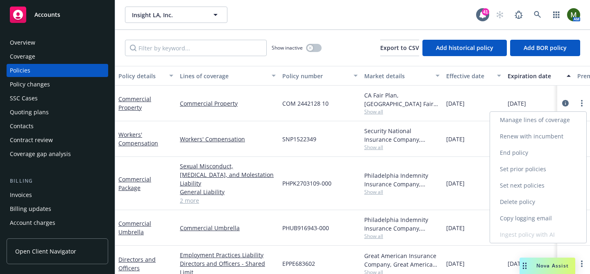
click at [536, 149] on link "End policy" at bounding box center [538, 153] width 96 height 16
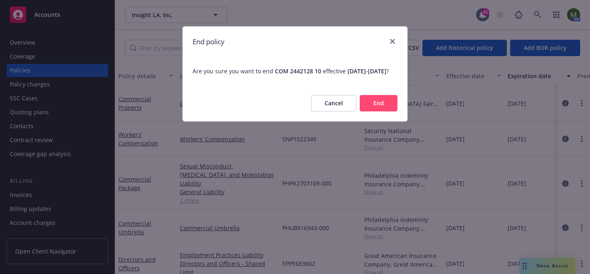
click at [376, 110] on button "End" at bounding box center [379, 103] width 38 height 16
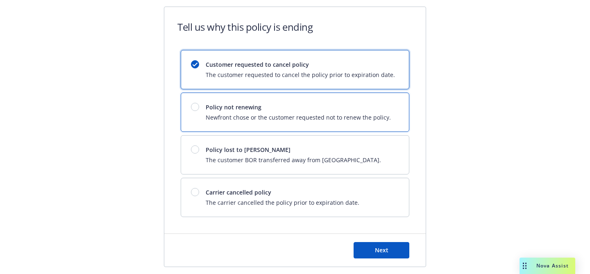
click at [257, 110] on span "Policy not renewing" at bounding box center [298, 107] width 185 height 9
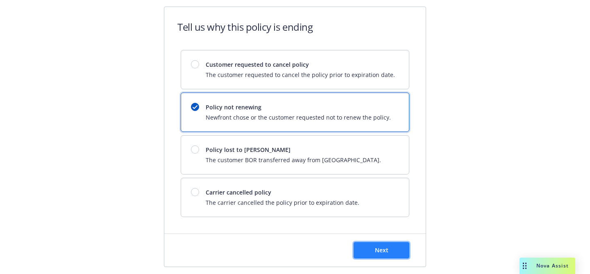
click at [383, 244] on button "Next" at bounding box center [382, 250] width 56 height 16
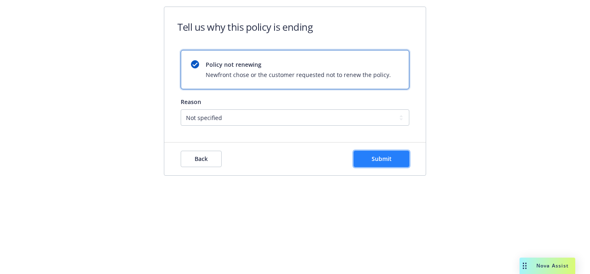
click at [370, 163] on button "Submit" at bounding box center [382, 159] width 56 height 16
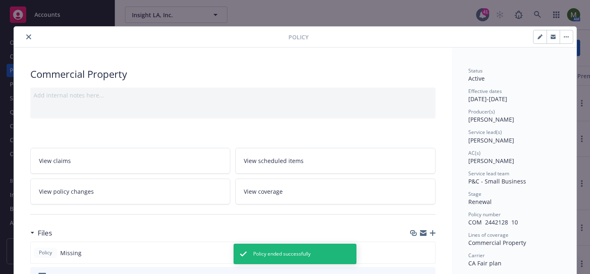
scroll to position [25, 0]
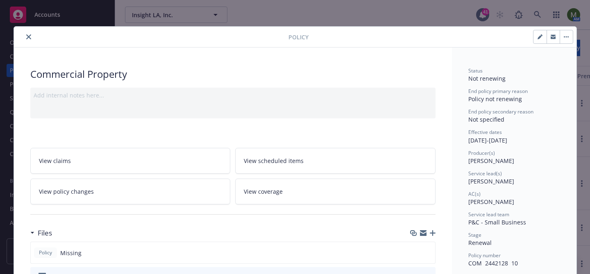
click at [28, 37] on icon "close" at bounding box center [28, 36] width 5 height 5
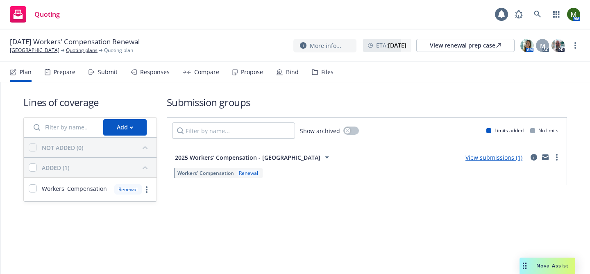
click at [235, 73] on icon at bounding box center [234, 72] width 5 height 6
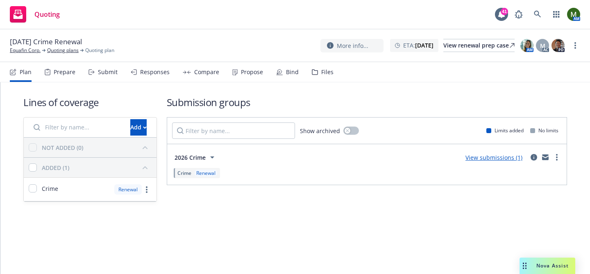
click at [104, 73] on div "Submit" at bounding box center [108, 72] width 20 height 7
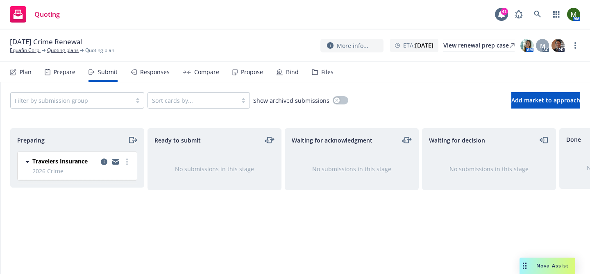
click at [132, 140] on icon "moveRight" at bounding box center [134, 140] width 4 height 0
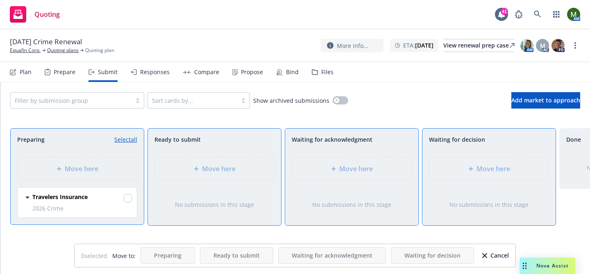
click at [132, 140] on link "Select all" at bounding box center [125, 139] width 23 height 9
checkbox input "true"
click at [195, 163] on div "Move here" at bounding box center [214, 168] width 119 height 23
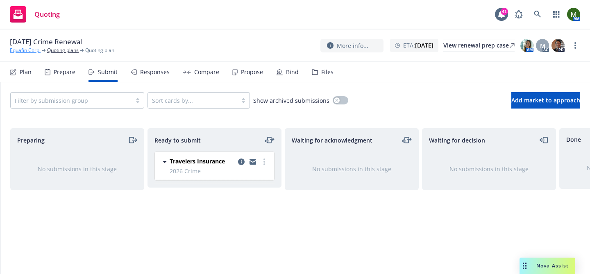
click at [28, 49] on link "Equafin Corp." at bounding box center [25, 50] width 31 height 7
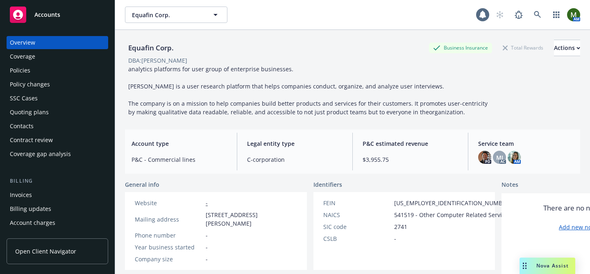
click at [42, 64] on div "Policies" at bounding box center [57, 70] width 95 height 13
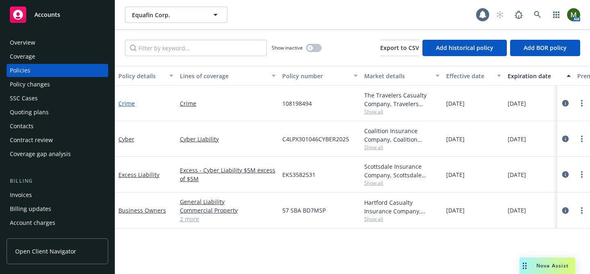
click at [129, 103] on link "Crime" at bounding box center [126, 104] width 16 height 8
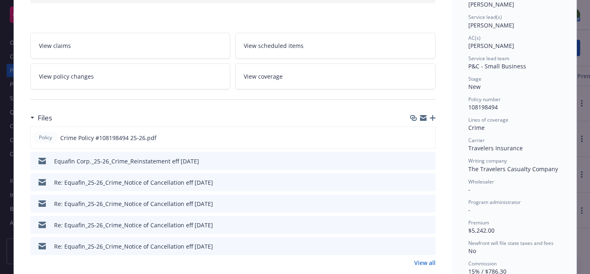
scroll to position [198, 0]
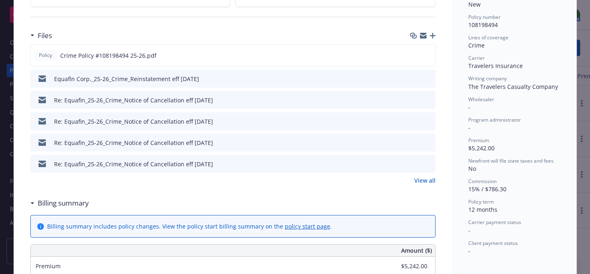
click at [424, 184] on link "View all" at bounding box center [425, 180] width 21 height 9
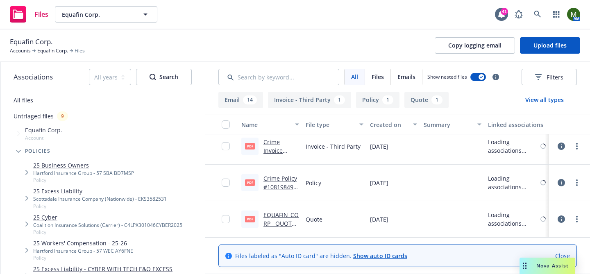
scroll to position [512, 0]
click at [289, 212] on link "EQUAFIN_CORP__QUOTE_LETTER.pdf" at bounding box center [281, 223] width 35 height 25
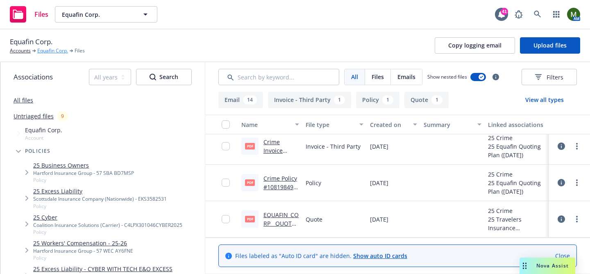
click at [48, 51] on link "Equafin Corp." at bounding box center [52, 50] width 31 height 7
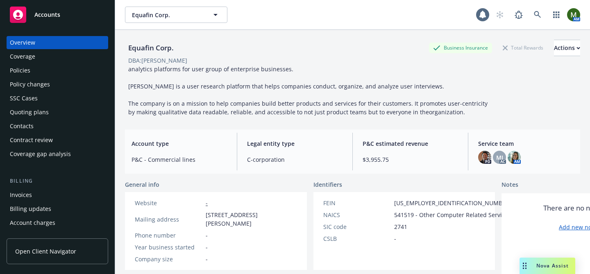
click at [29, 67] on div "Policies" at bounding box center [20, 70] width 21 height 13
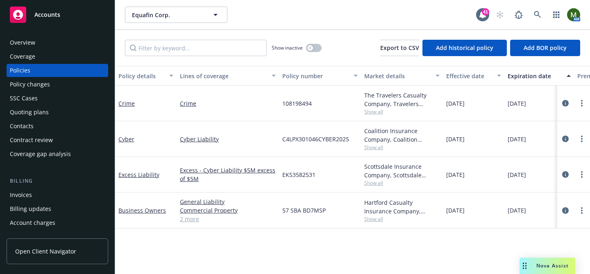
click at [305, 105] on span "108198494" at bounding box center [297, 103] width 30 height 9
copy span "108198494"
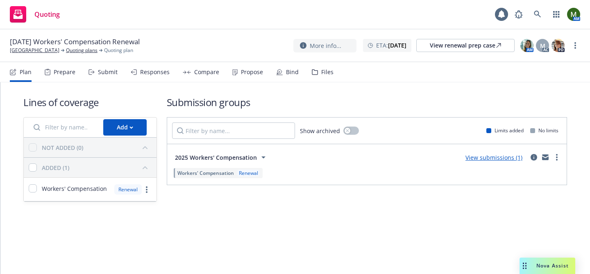
click at [110, 75] on div "Submit" at bounding box center [108, 72] width 20 height 7
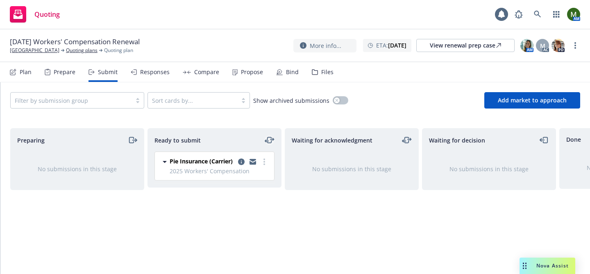
click at [268, 143] on icon "moveLeftRight" at bounding box center [270, 140] width 4 height 6
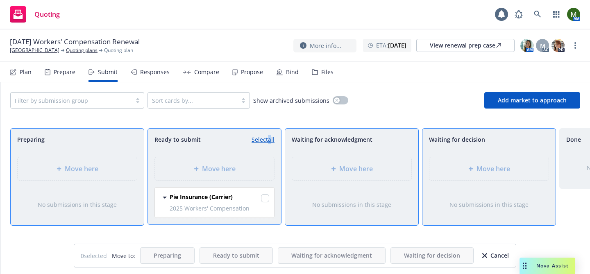
click at [267, 143] on link "Select all" at bounding box center [263, 139] width 23 height 9
checkbox input "true"
click at [492, 171] on span "Move here" at bounding box center [494, 169] width 34 height 10
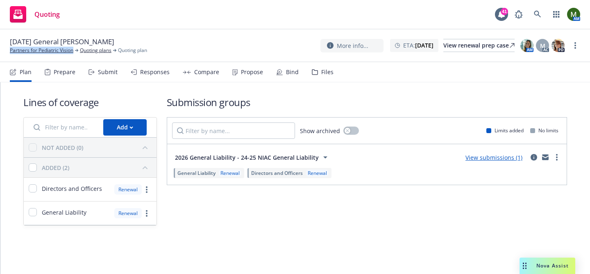
click at [89, 64] on div "Submit" at bounding box center [103, 72] width 29 height 20
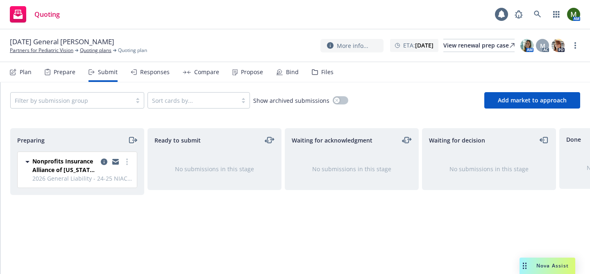
click at [131, 141] on icon "moveRight" at bounding box center [132, 140] width 9 height 10
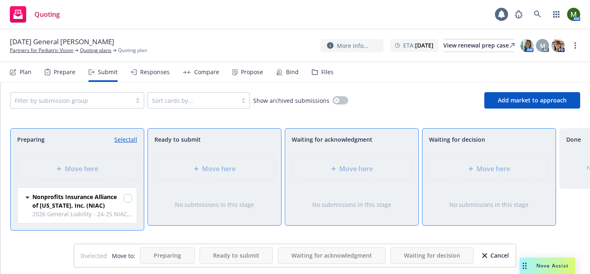
click at [131, 141] on link "Select all" at bounding box center [125, 139] width 23 height 9
checkbox input "true"
click at [453, 159] on div "Move here" at bounding box center [489, 168] width 119 height 23
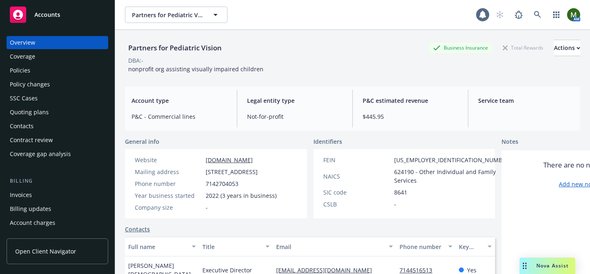
click at [32, 69] on div "Policies" at bounding box center [57, 70] width 95 height 13
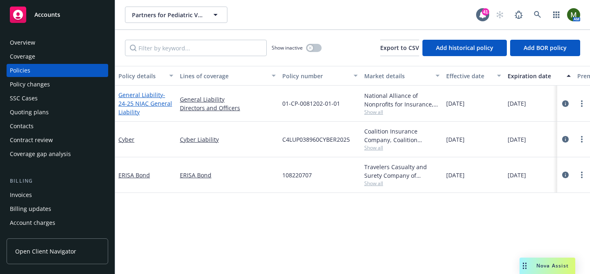
click at [157, 105] on span "- 24-25 NIAC General Liability" at bounding box center [145, 103] width 54 height 25
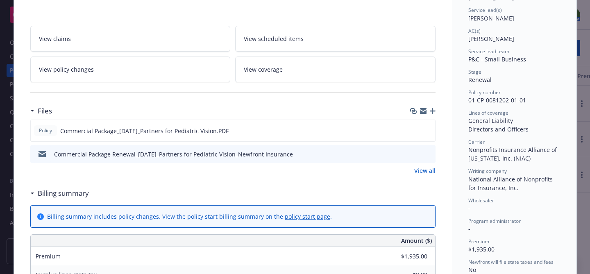
scroll to position [131, 0]
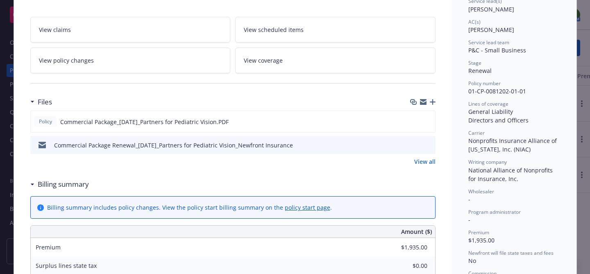
click at [507, 93] on span "01-CP-0081202-01-01" at bounding box center [498, 91] width 58 height 8
copy span "01-CP-0081202-01-01"
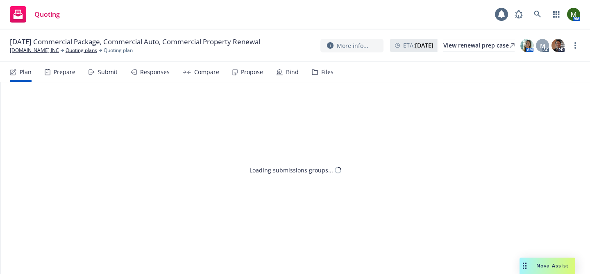
click at [241, 78] on div "Propose" at bounding box center [247, 72] width 31 height 20
